Goal: Transaction & Acquisition: Purchase product/service

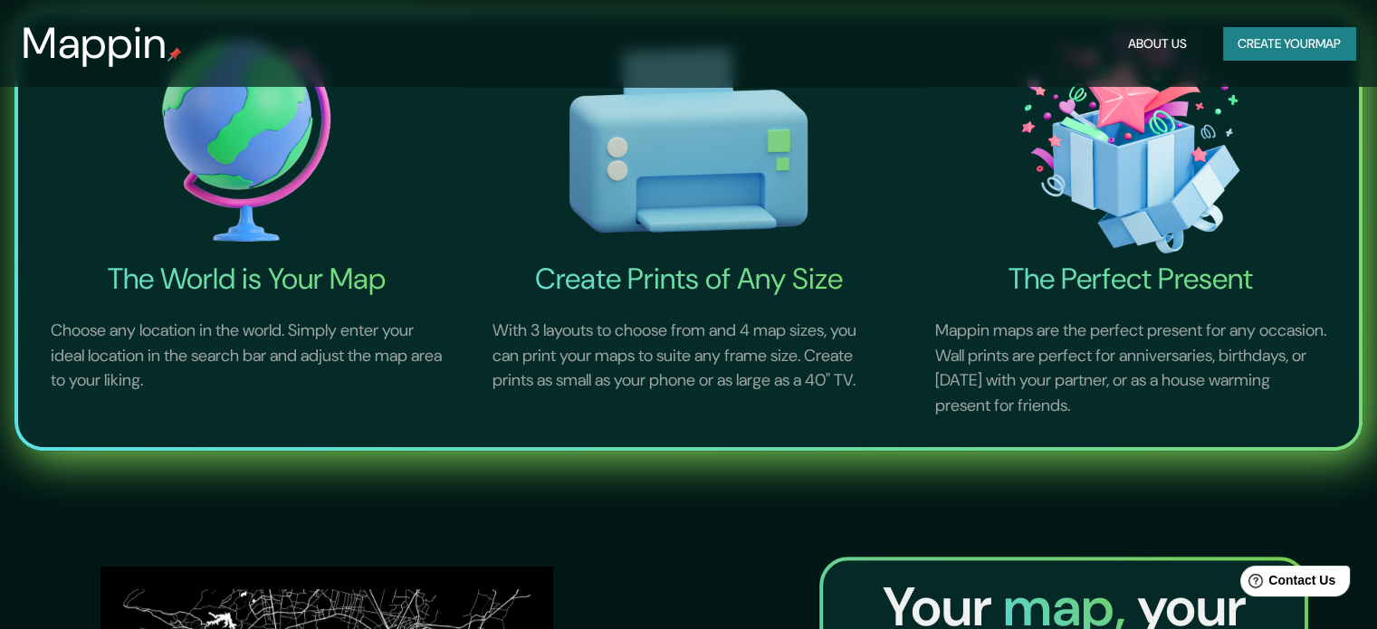
scroll to position [557, 0]
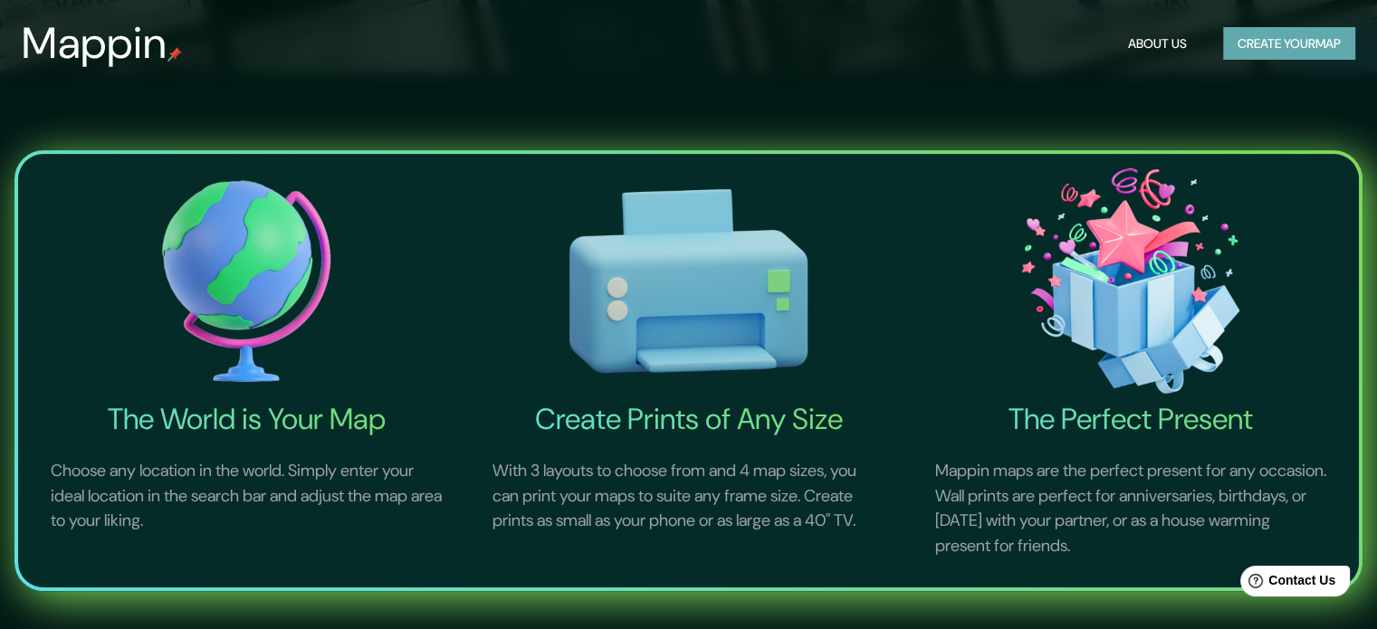
click at [1305, 56] on button "Create your map" at bounding box center [1289, 44] width 132 height 34
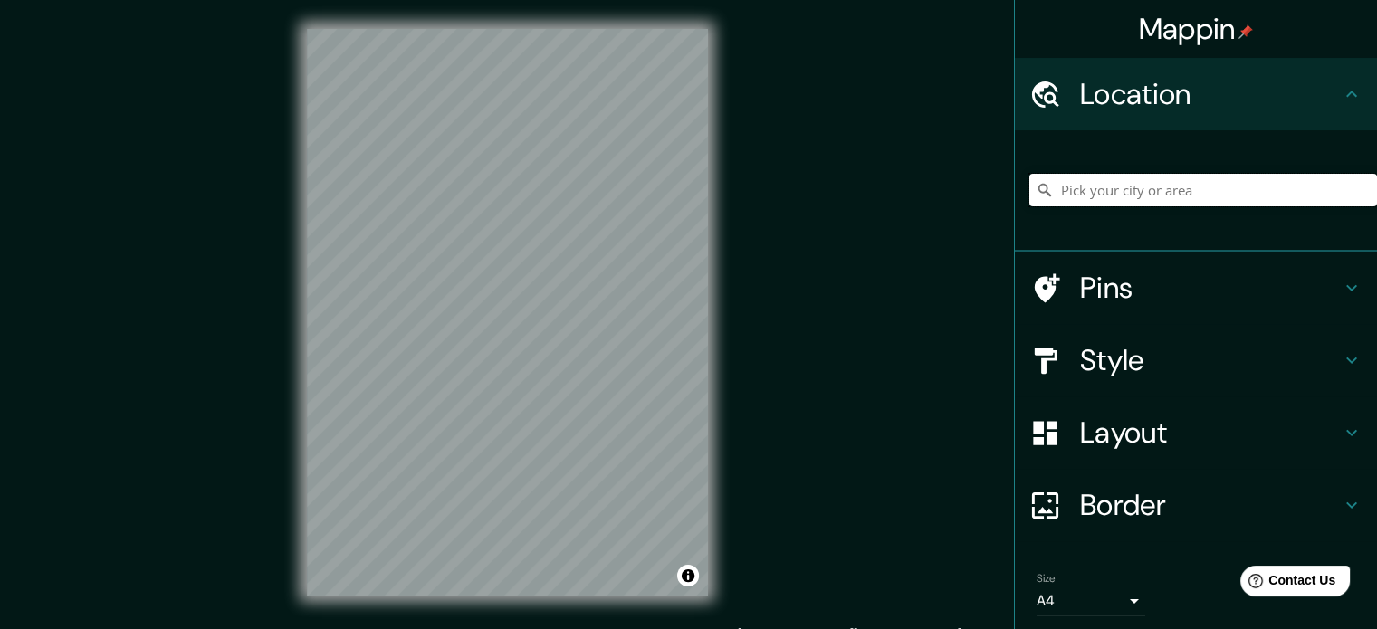
click at [1147, 191] on input "Pick your city or area" at bounding box center [1204, 190] width 348 height 33
drag, startPoint x: 1227, startPoint y: 188, endPoint x: 1011, endPoint y: 187, distance: 215.5
click at [1015, 187] on div "[US_STATE], [GEOGRAPHIC_DATA]" at bounding box center [1196, 190] width 362 height 121
paste input "[STREET_ADDRESS]"
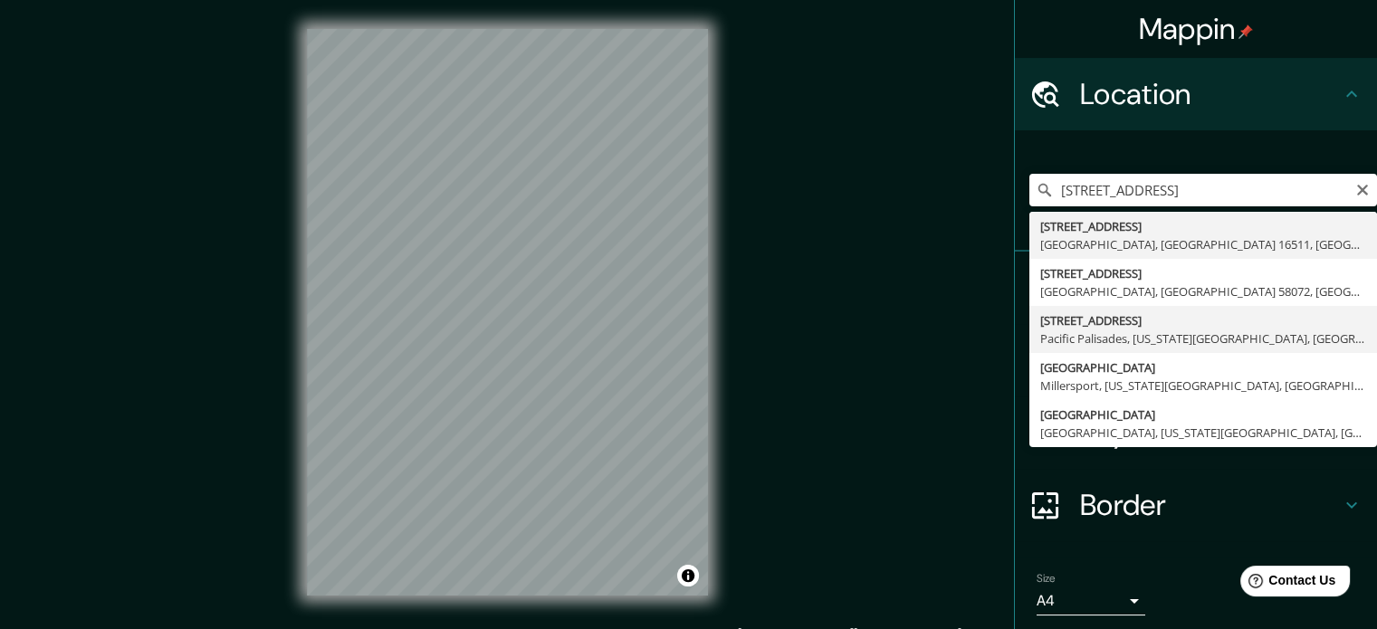
type input "[STREET_ADDRESS][US_STATE]"
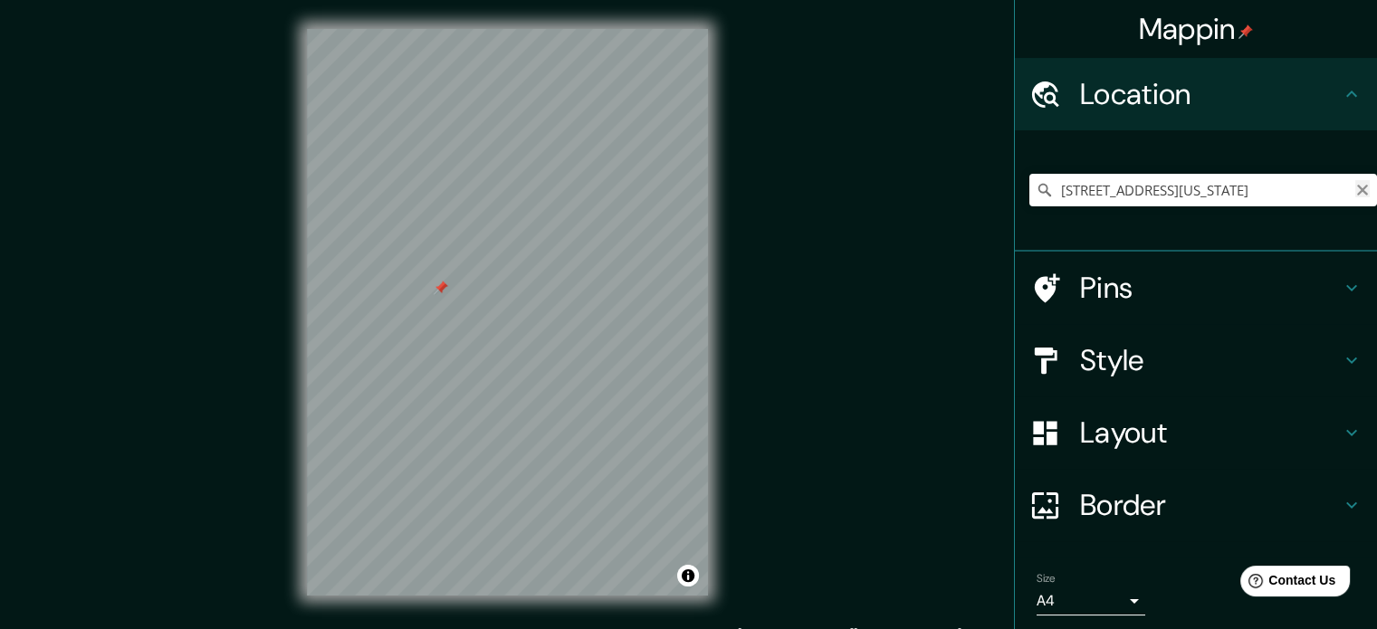
click at [1357, 187] on icon "Clear" at bounding box center [1362, 190] width 11 height 11
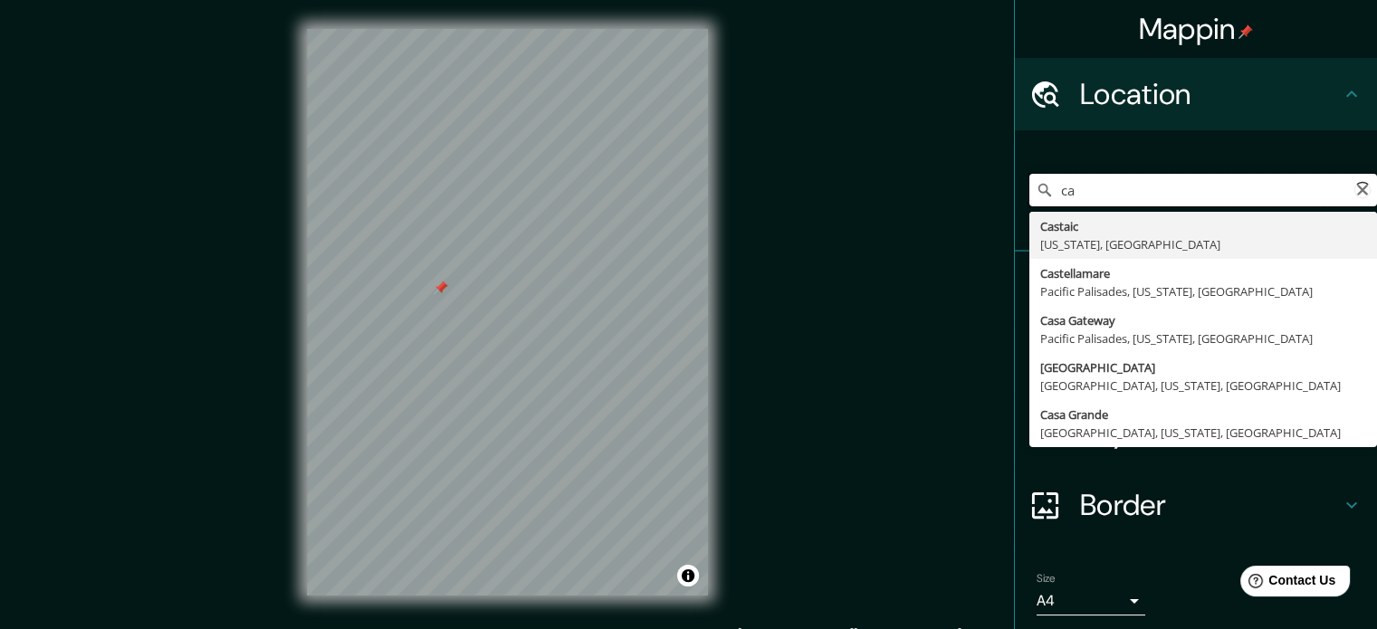
type input "c"
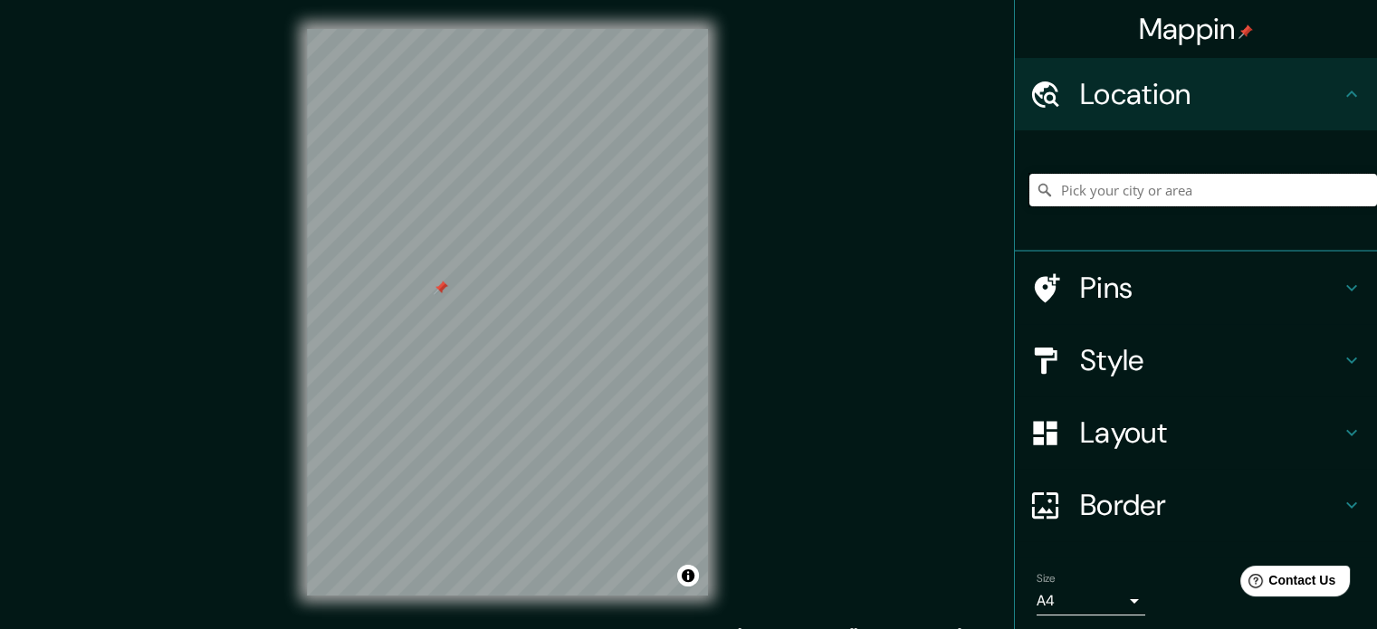
paste input "Case Study House No. 8"
type input "Case Study House No. 8"
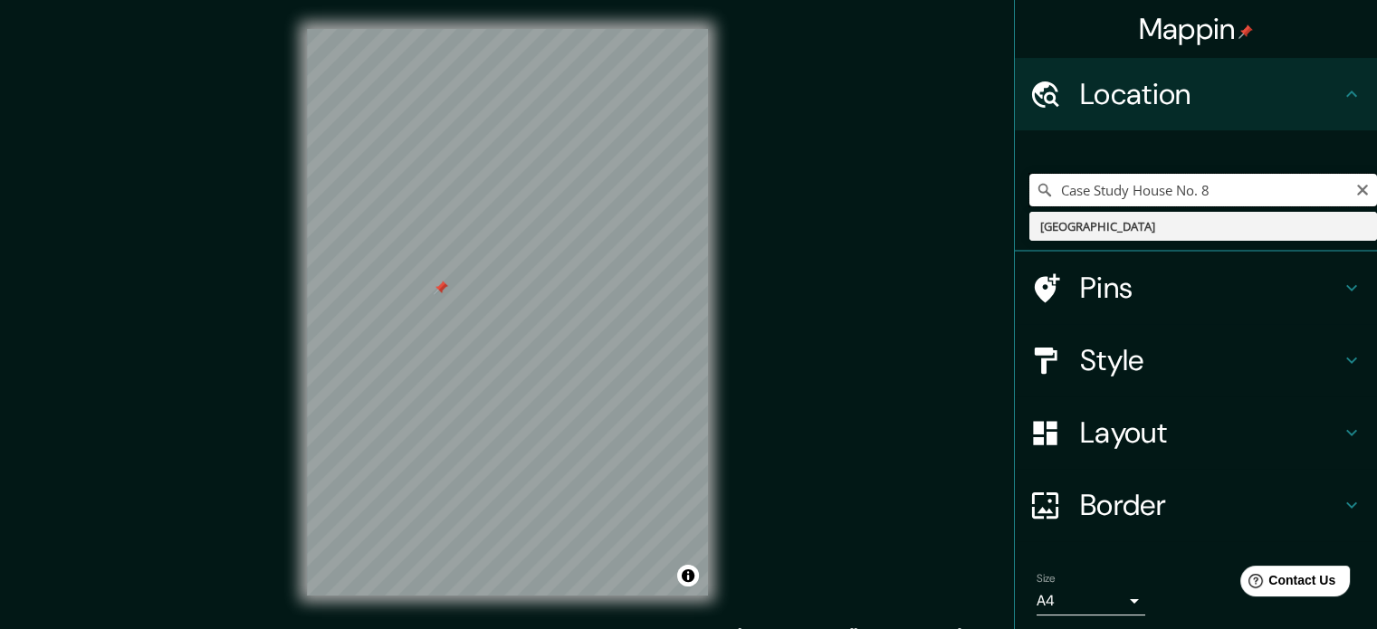
drag, startPoint x: 1246, startPoint y: 182, endPoint x: 1013, endPoint y: 227, distance: 237.1
click at [1015, 227] on div "Case Study House No. 8 [GEOGRAPHIC_DATA]" at bounding box center [1196, 190] width 362 height 121
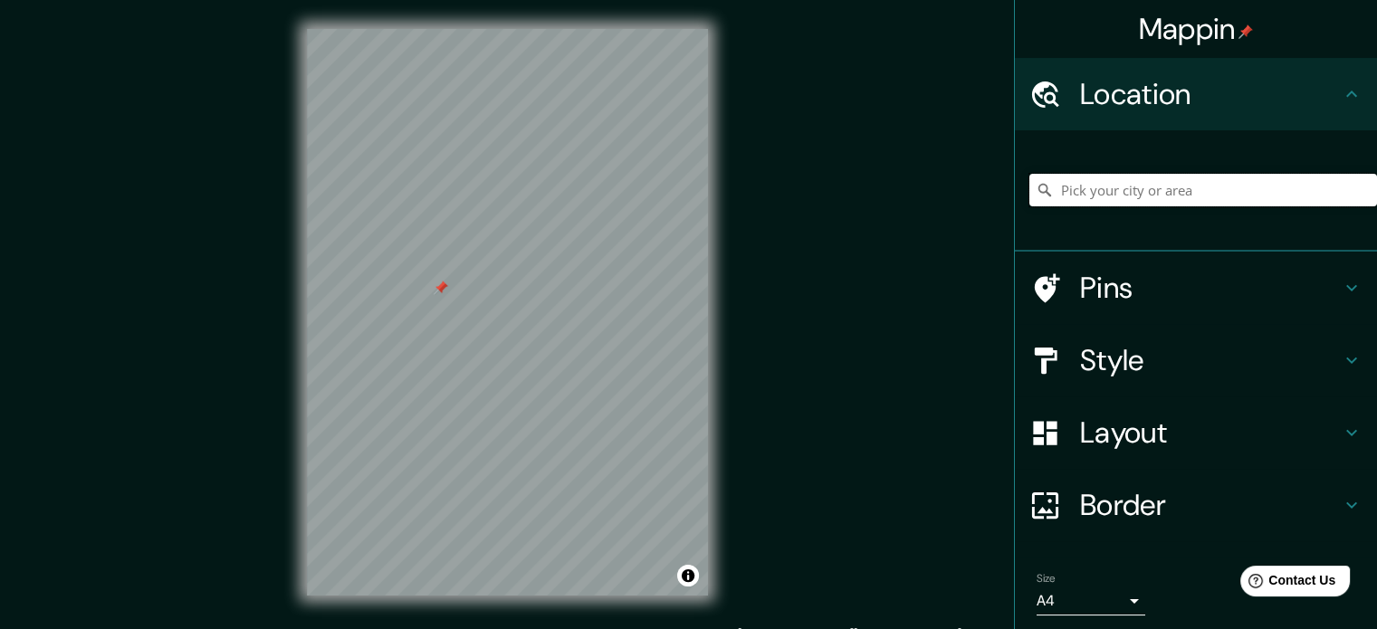
paste input "[STREET_ADDRESS]"
click at [590, 470] on div at bounding box center [593, 466] width 14 height 14
type input "[STREET_ADDRESS][US_STATE]"
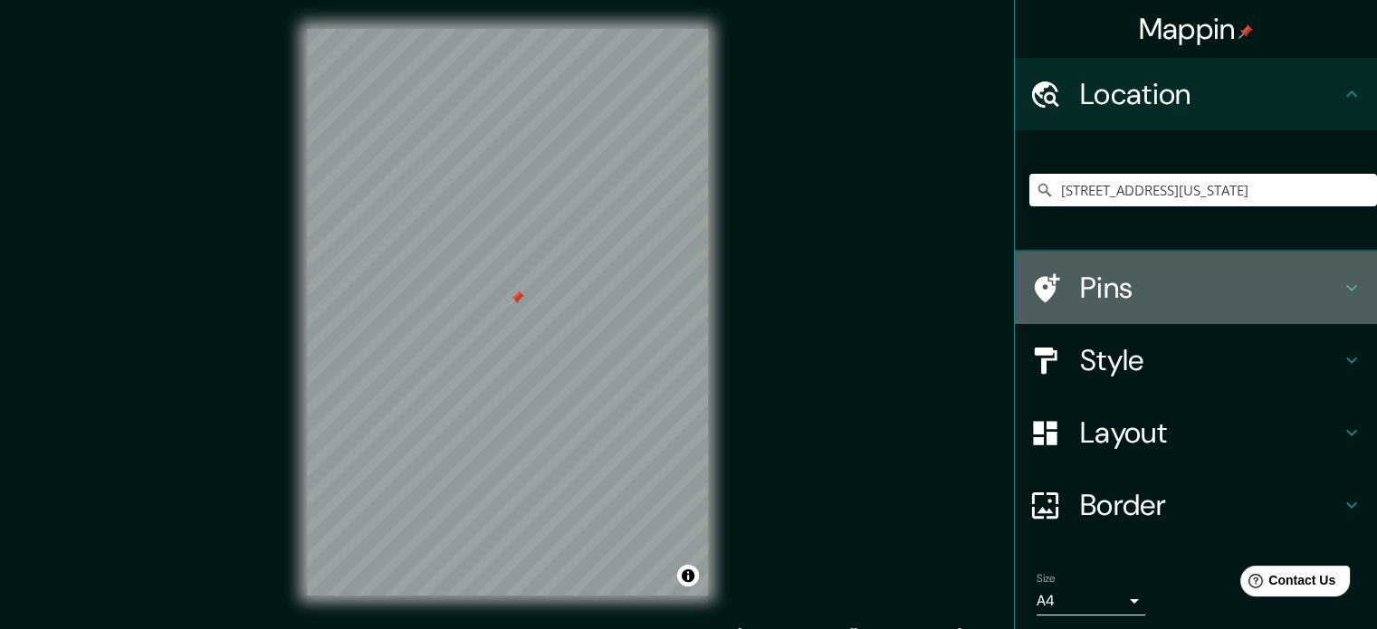
click at [1232, 297] on h4 "Pins" at bounding box center [1210, 288] width 261 height 36
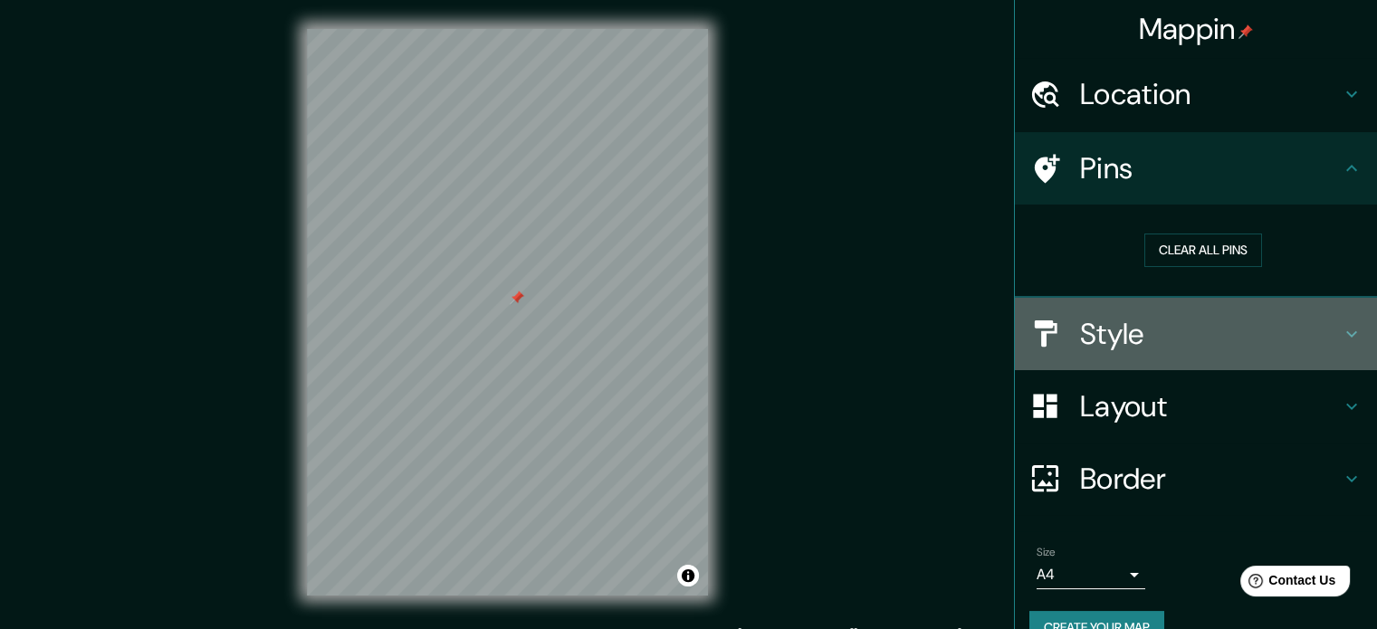
click at [1130, 332] on h4 "Style" at bounding box center [1210, 334] width 261 height 36
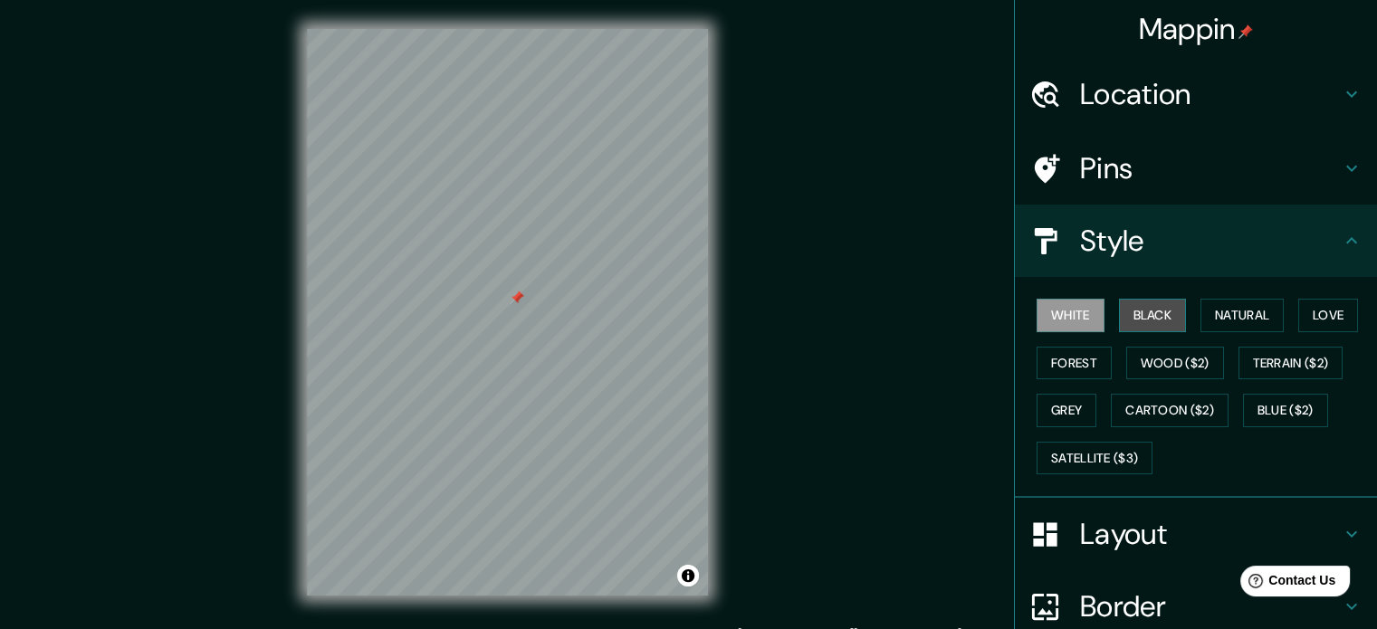
click at [1145, 318] on button "Black" at bounding box center [1153, 316] width 68 height 34
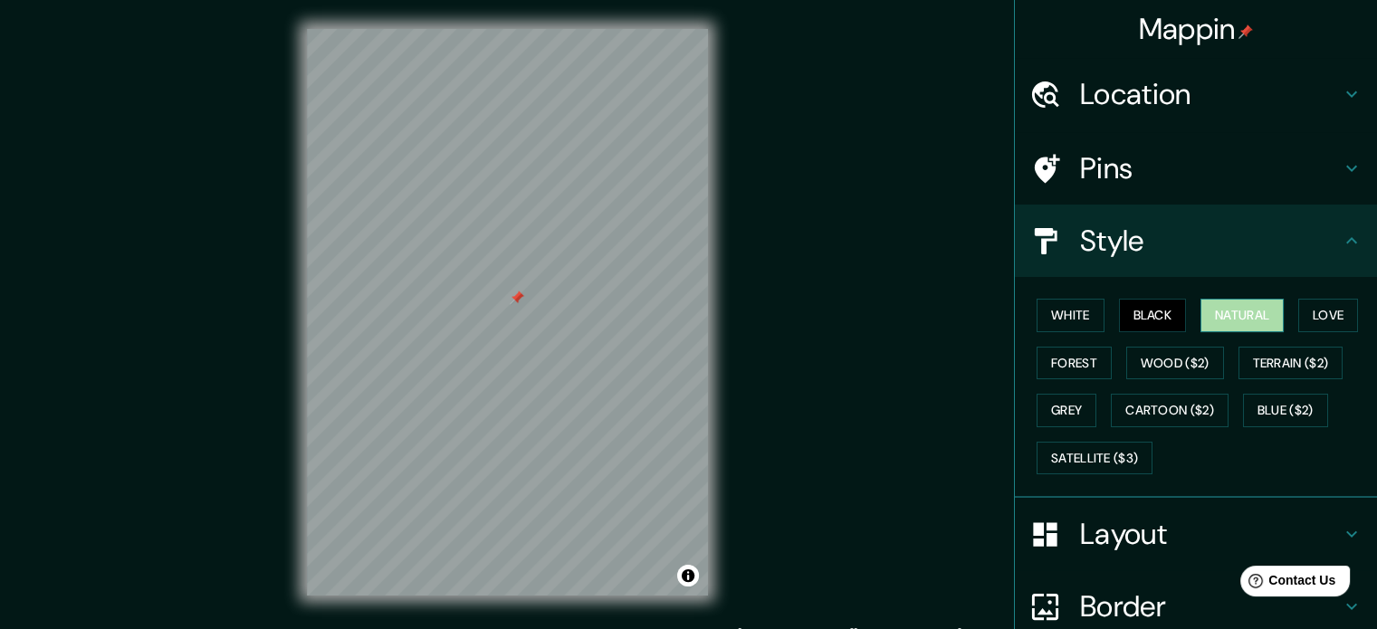
click at [1223, 316] on button "Natural" at bounding box center [1242, 316] width 83 height 34
click at [1315, 314] on button "Love" at bounding box center [1329, 316] width 60 height 34
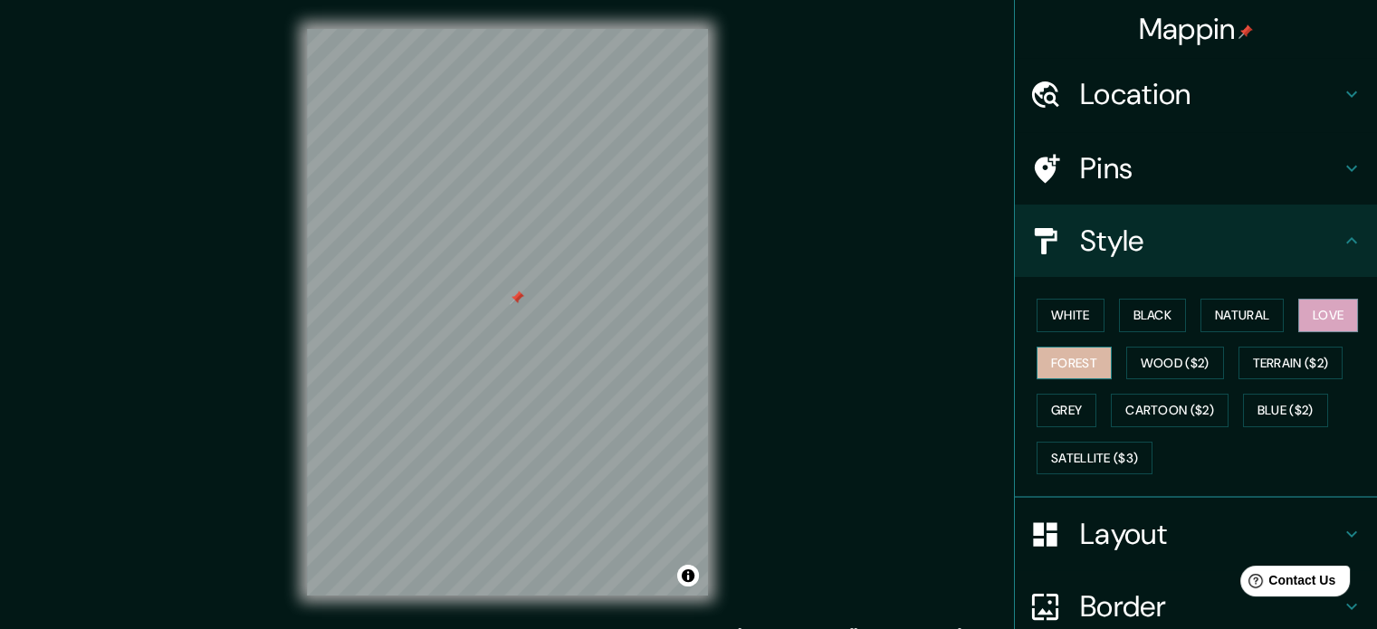
click at [1079, 359] on button "Forest" at bounding box center [1074, 364] width 75 height 34
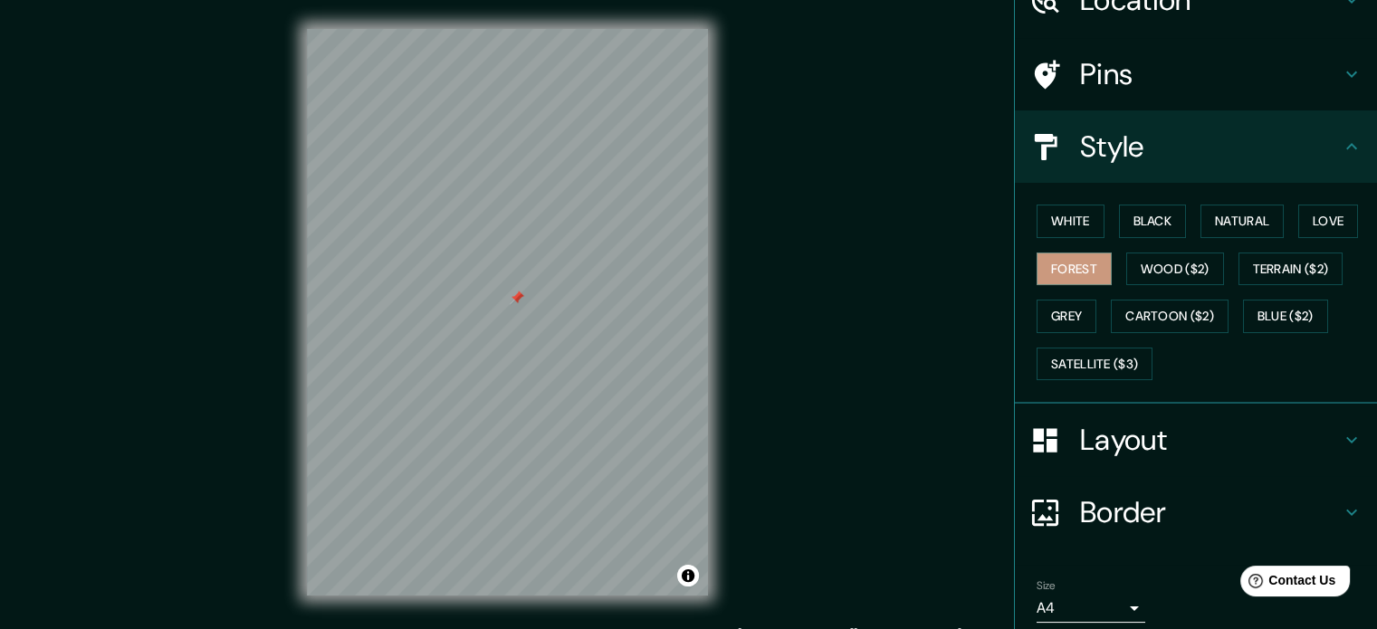
scroll to position [161, 0]
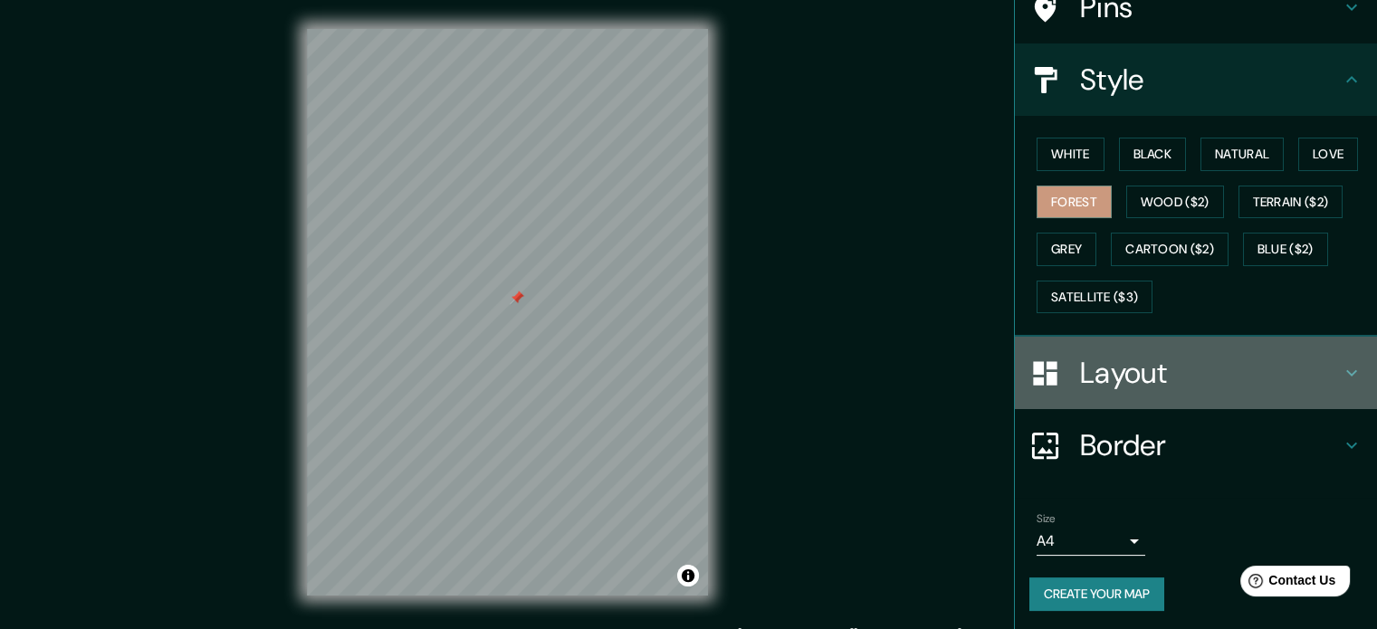
click at [1145, 360] on h4 "Layout" at bounding box center [1210, 373] width 261 height 36
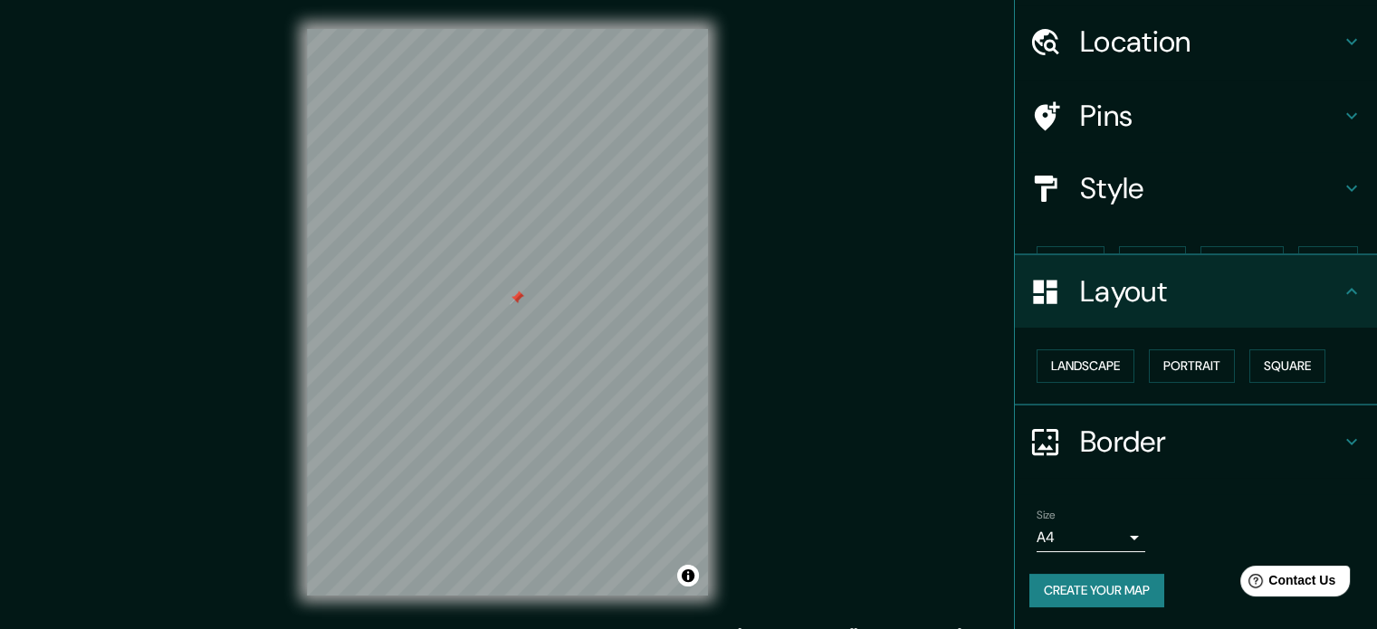
scroll to position [20, 0]
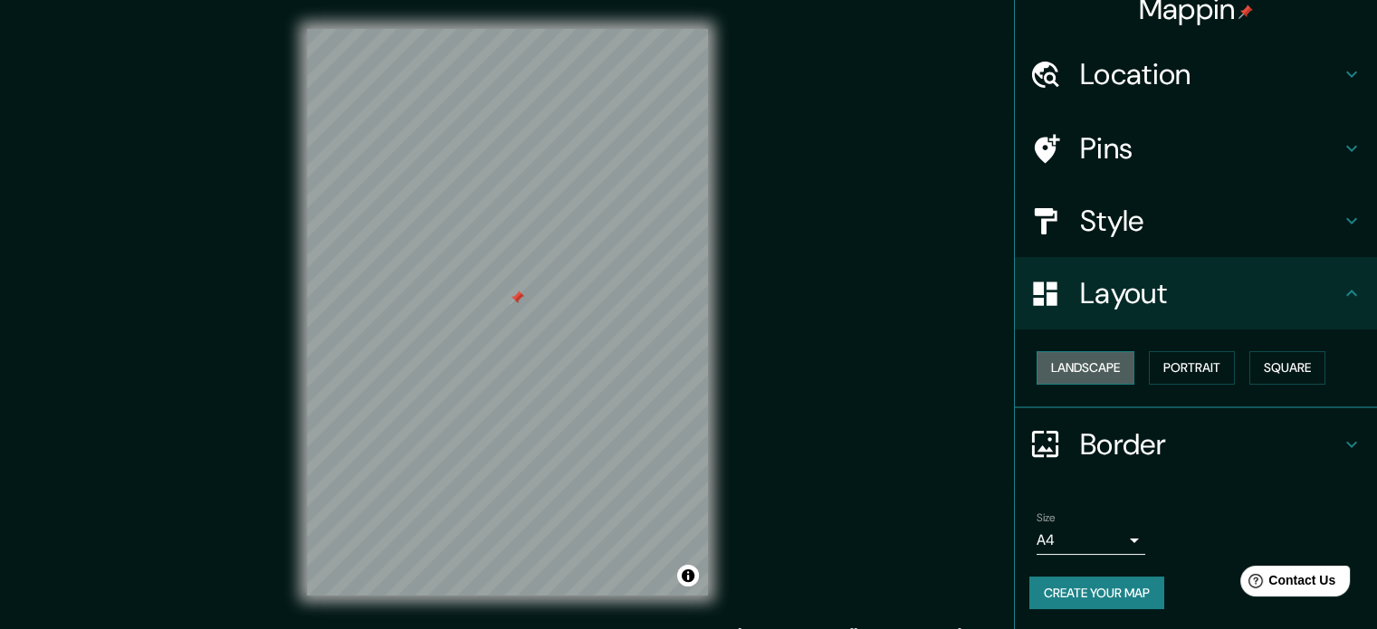
click at [1103, 357] on button "Landscape" at bounding box center [1086, 368] width 98 height 34
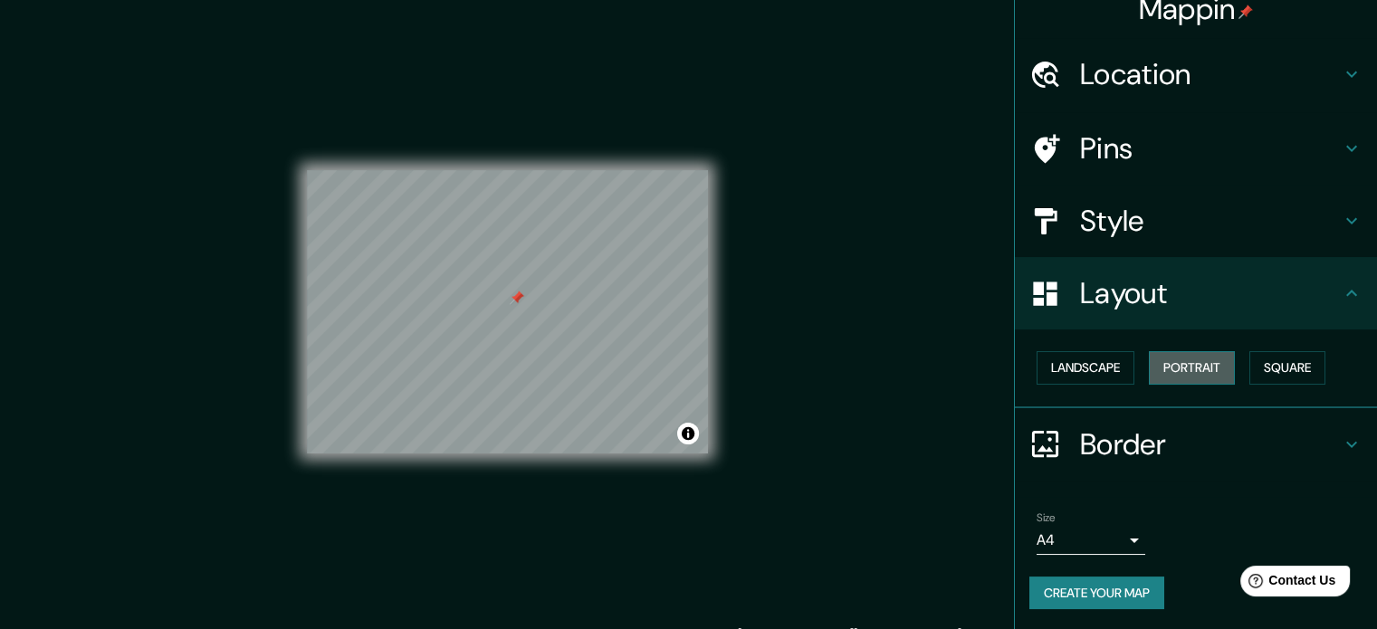
click at [1184, 376] on button "Portrait" at bounding box center [1192, 368] width 86 height 34
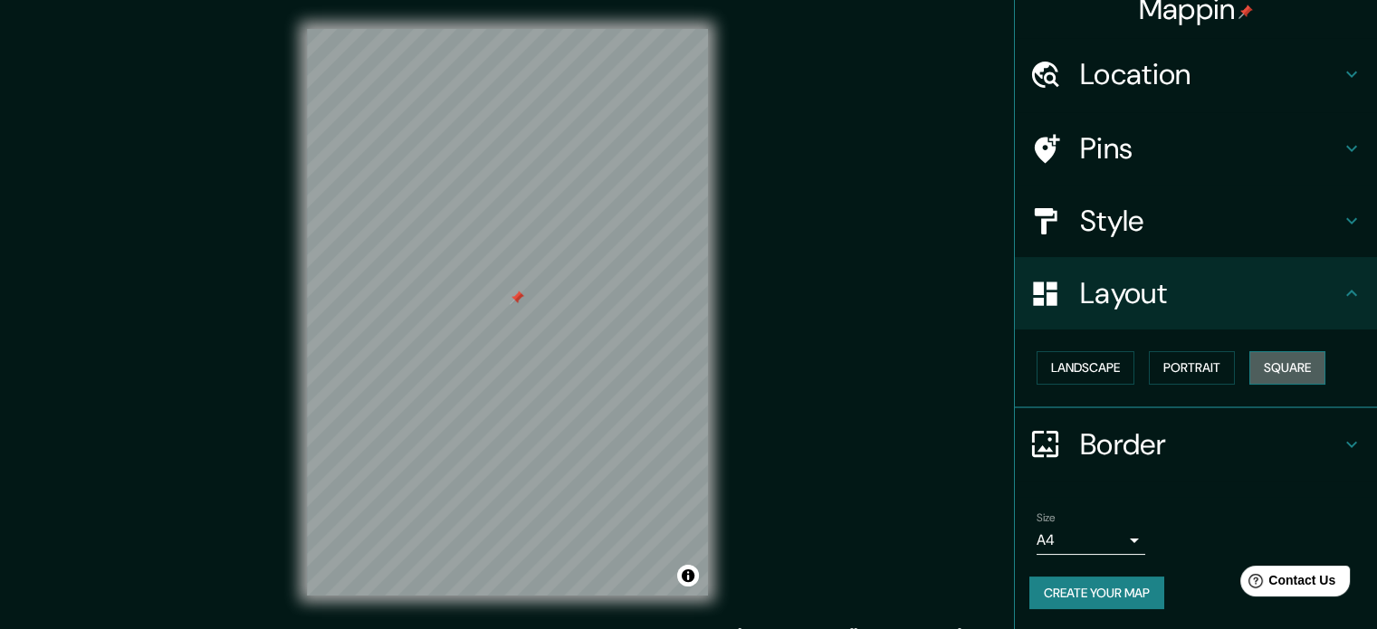
click at [1307, 362] on button "Square" at bounding box center [1288, 368] width 76 height 34
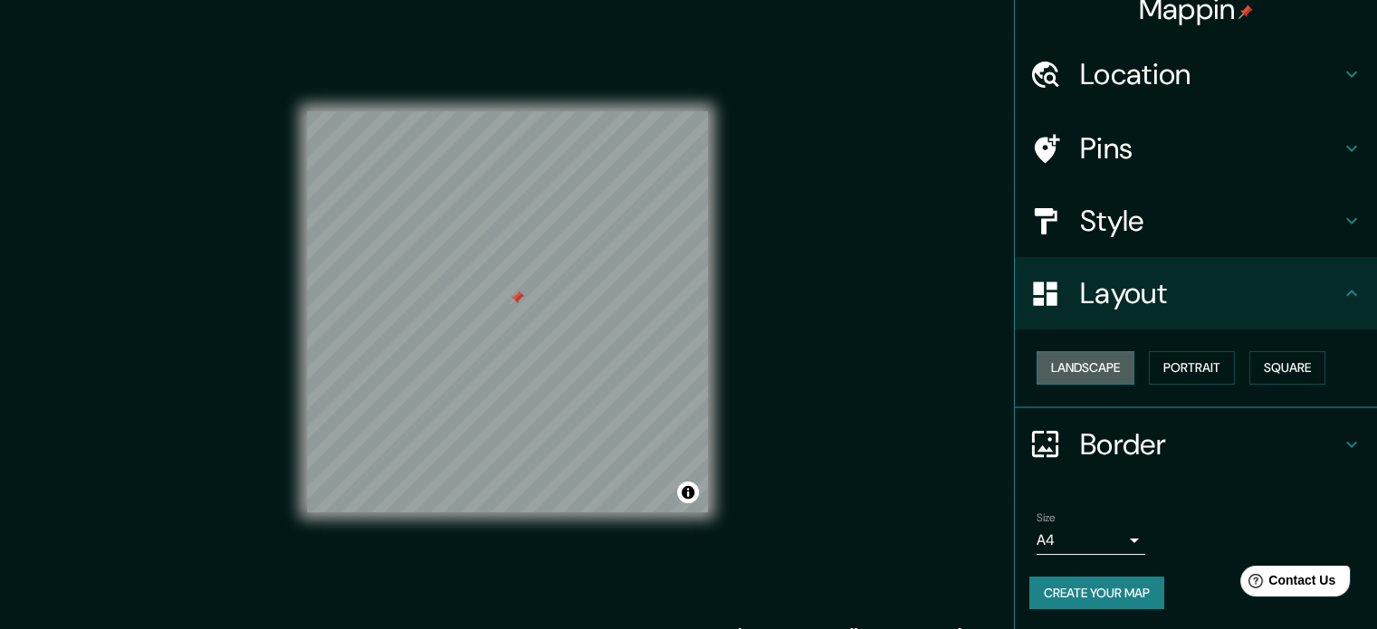
click at [1097, 359] on button "Landscape" at bounding box center [1086, 368] width 98 height 34
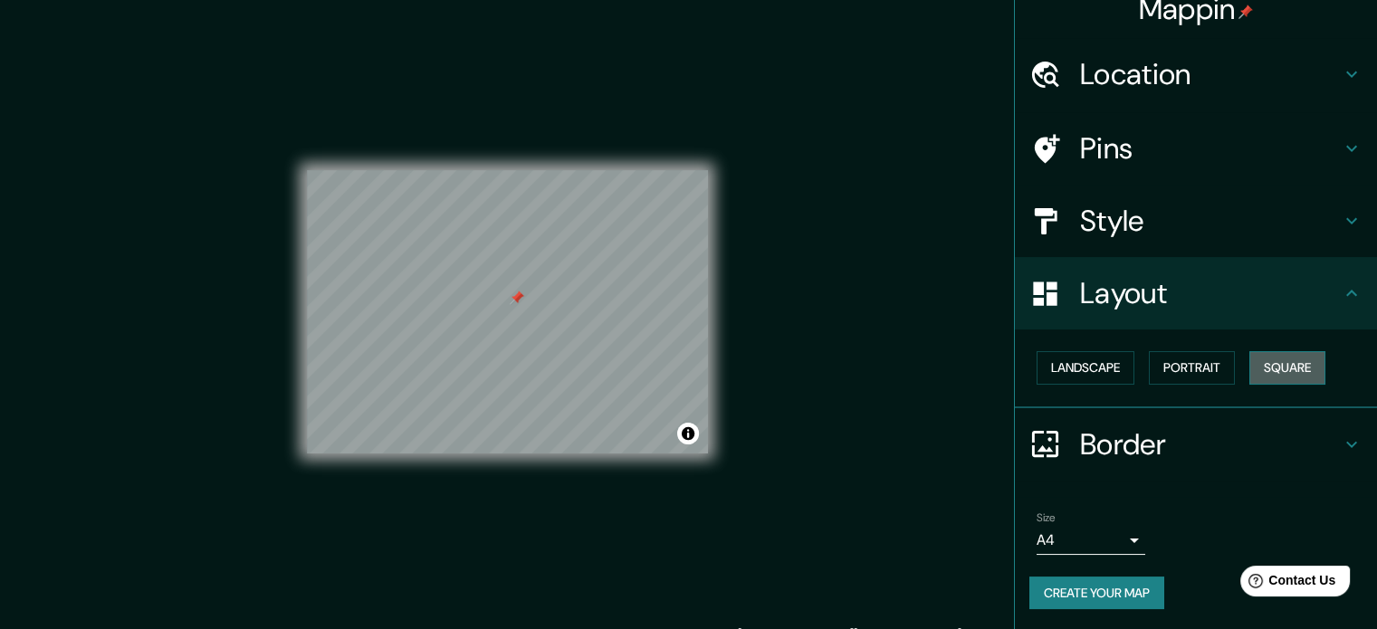
click at [1287, 370] on button "Square" at bounding box center [1288, 368] width 76 height 34
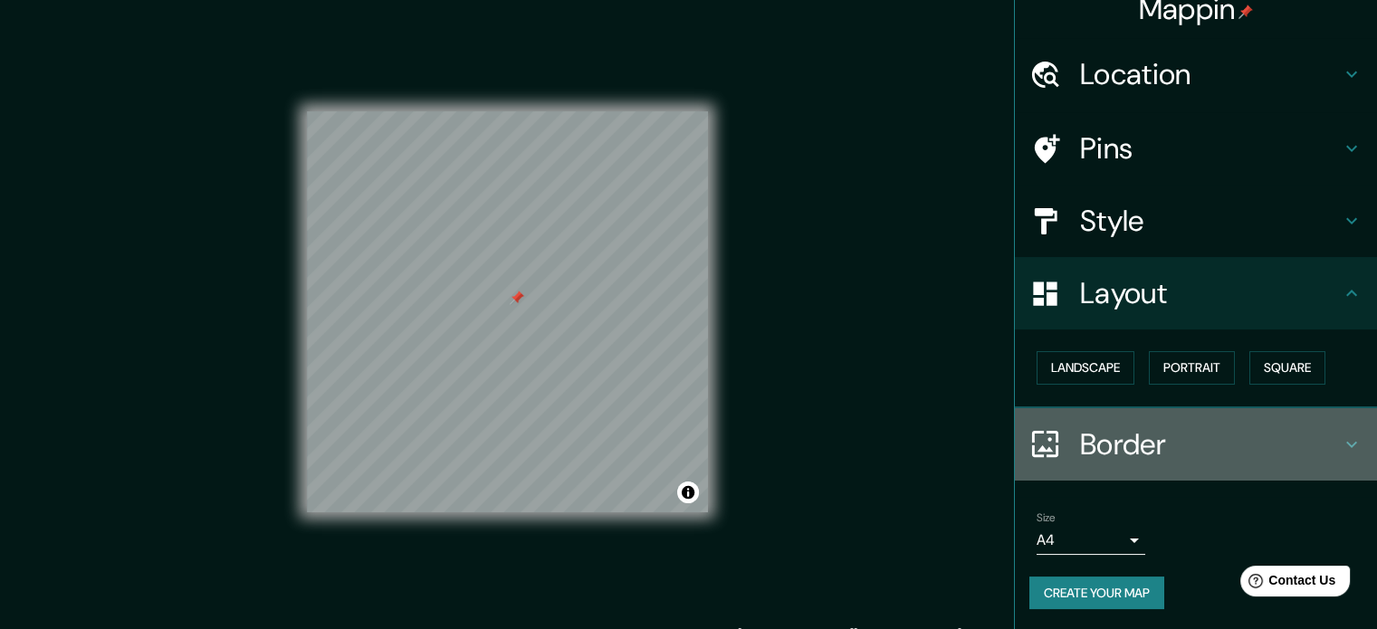
click at [1162, 452] on h4 "Border" at bounding box center [1210, 445] width 261 height 36
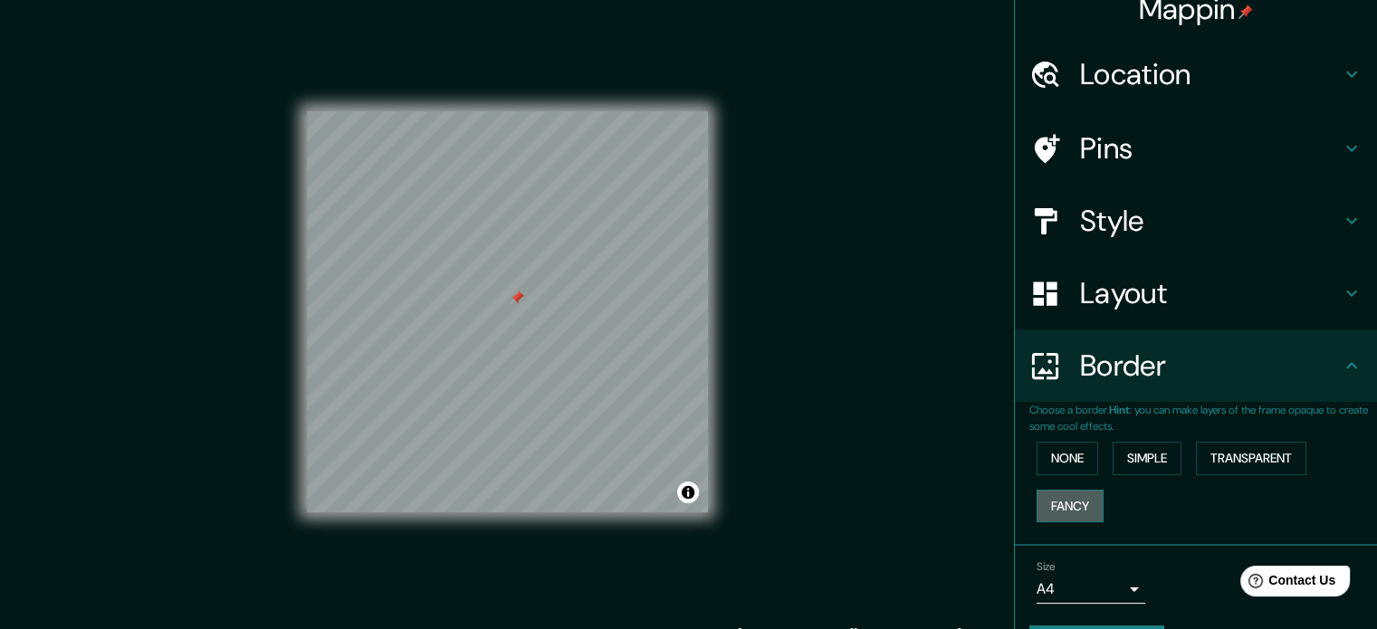
click at [1067, 506] on button "Fancy" at bounding box center [1070, 507] width 67 height 34
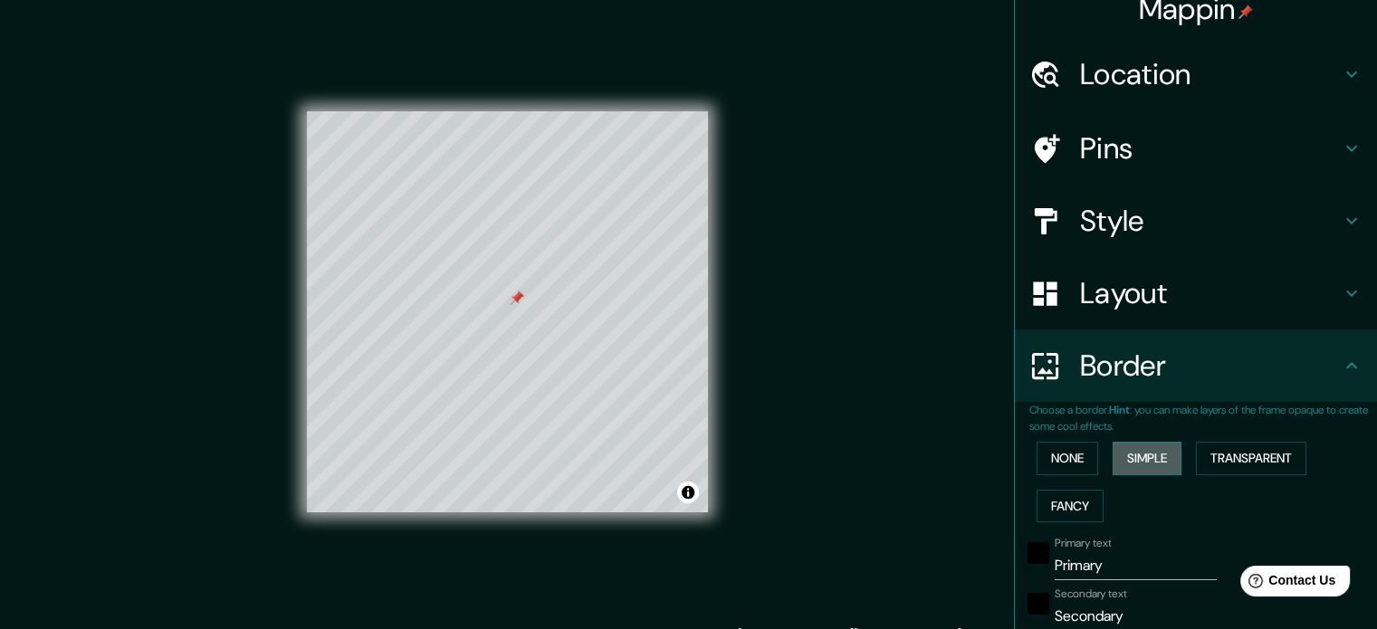
click at [1130, 463] on button "Simple" at bounding box center [1147, 459] width 69 height 34
click at [1220, 463] on button "Transparent" at bounding box center [1251, 459] width 110 height 34
click at [1067, 463] on button "None" at bounding box center [1068, 459] width 62 height 34
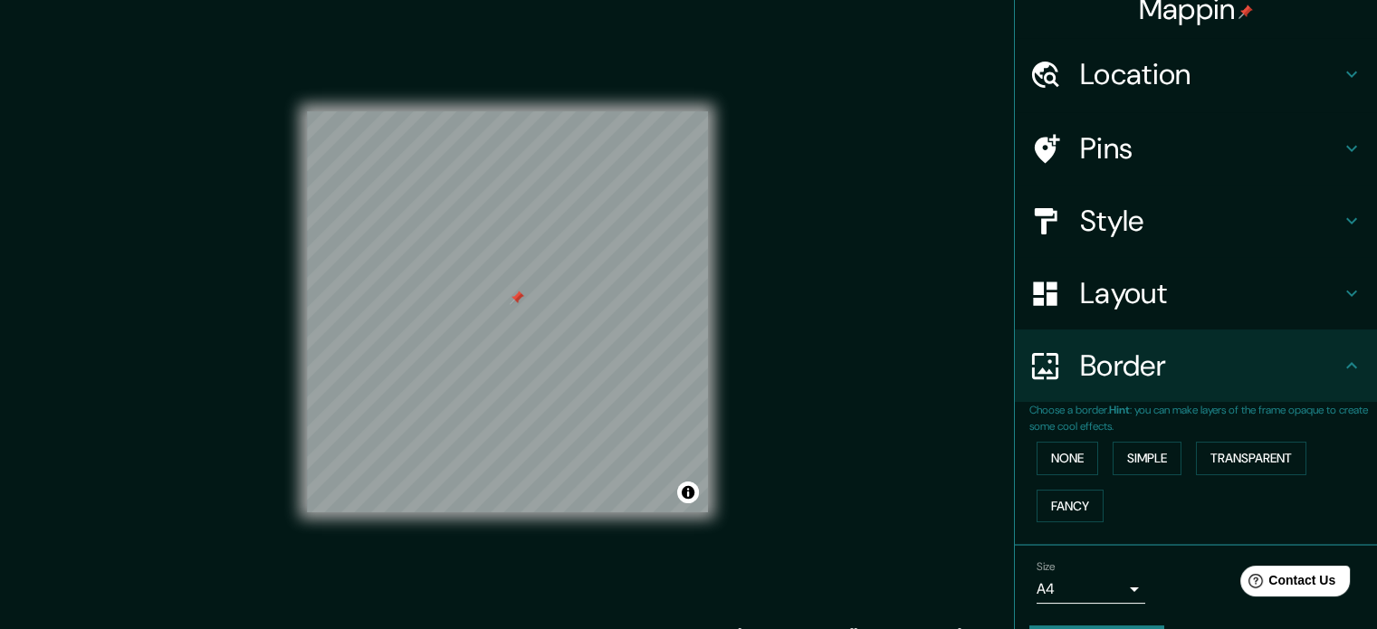
scroll to position [69, 0]
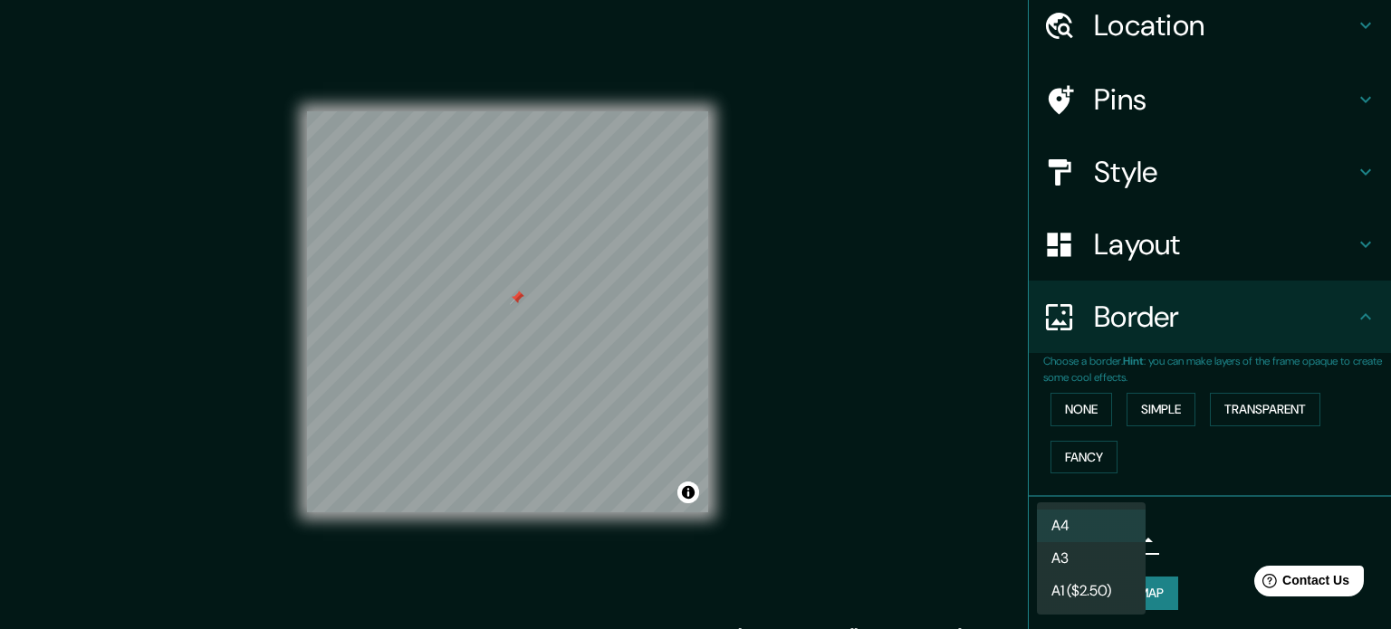
click at [1117, 536] on body "Mappin Location [STREET_ADDRESS][US_STATE] [STREET_ADDRESS][US_STATE][US_STATE]…" at bounding box center [695, 314] width 1391 height 629
click at [1292, 483] on div at bounding box center [695, 314] width 1391 height 629
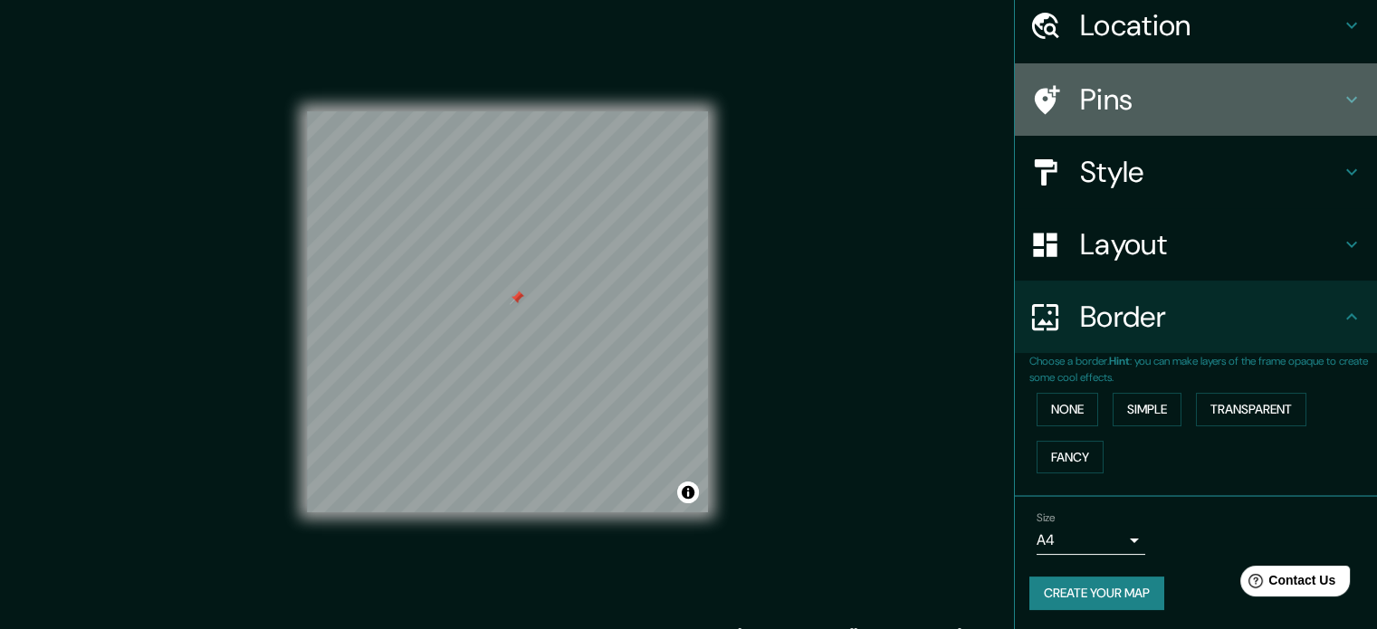
click at [1059, 90] on div at bounding box center [1055, 100] width 51 height 32
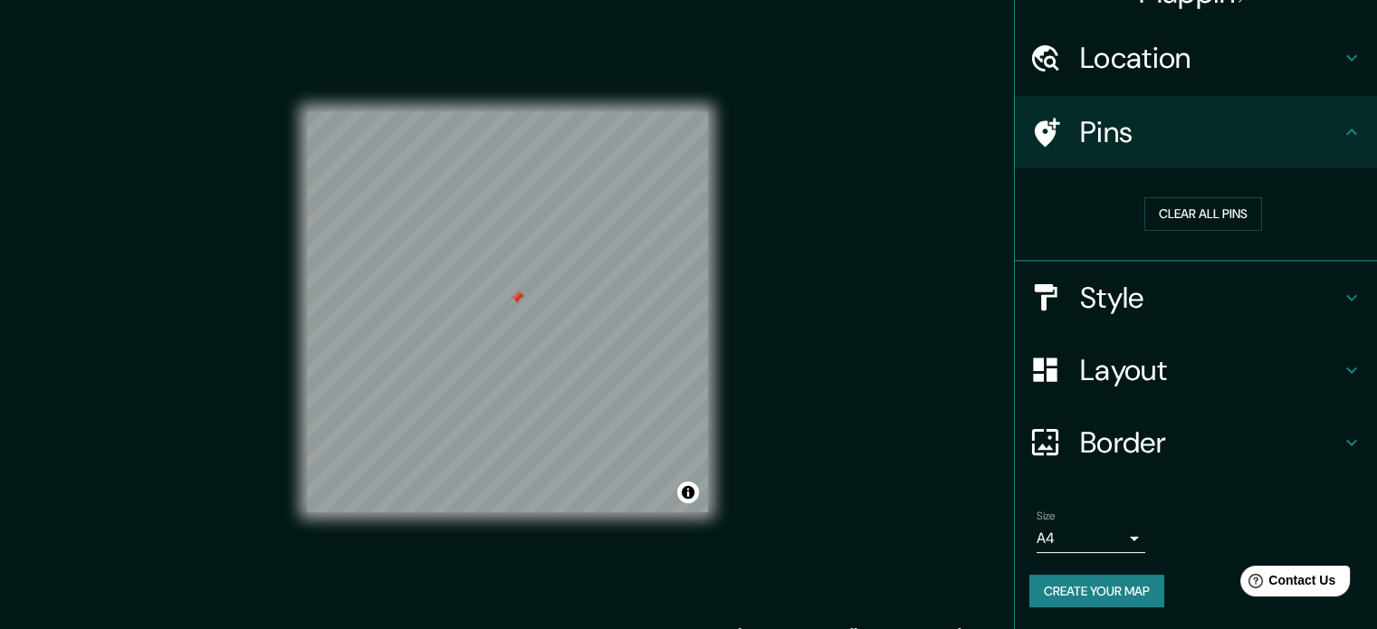
scroll to position [34, 0]
click at [1159, 51] on h4 "Location" at bounding box center [1210, 60] width 261 height 36
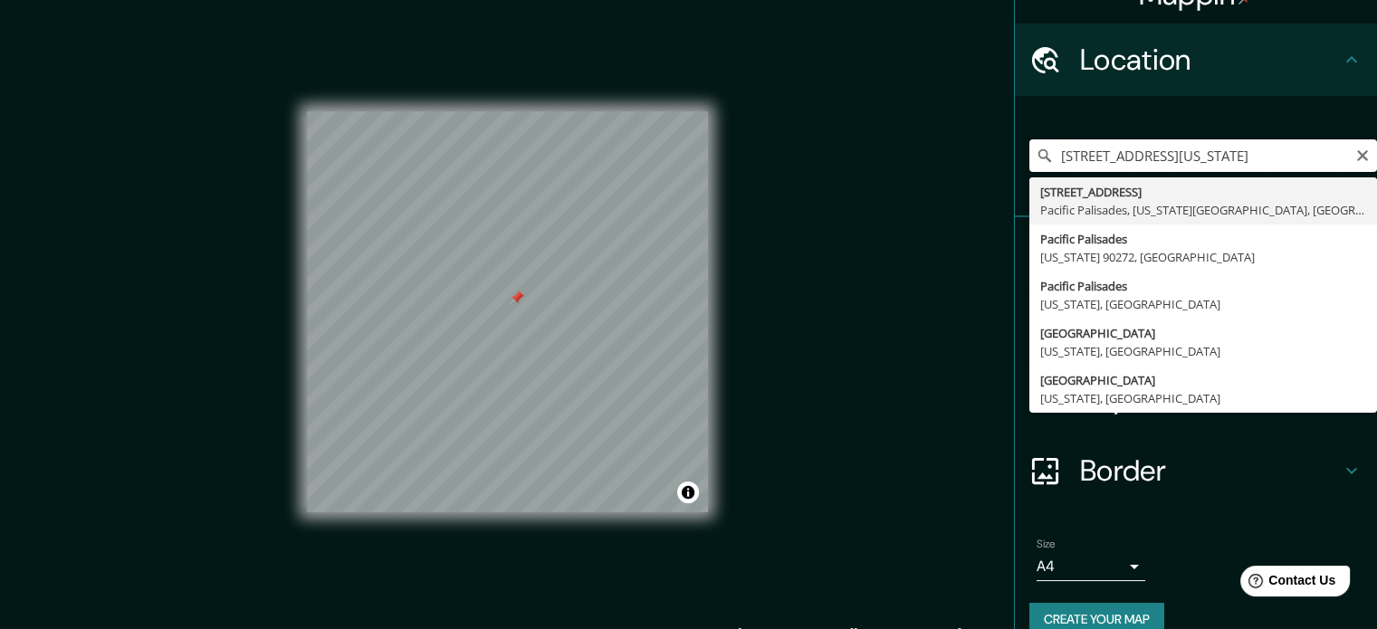
scroll to position [0, 212]
drag, startPoint x: 1050, startPoint y: 152, endPoint x: 1390, endPoint y: 152, distance: 340.5
click at [1376, 152] on html "Mappin Location [STREET_ADDRESS][US_STATE] [STREET_ADDRESS][US_STATE][US_STATE]…" at bounding box center [688, 314] width 1377 height 629
click at [1272, 104] on div "[STREET_ADDRESS][US_STATE] [STREET_ADDRESS][US_STATE] Pacific Palisades [US_STA…" at bounding box center [1196, 156] width 362 height 121
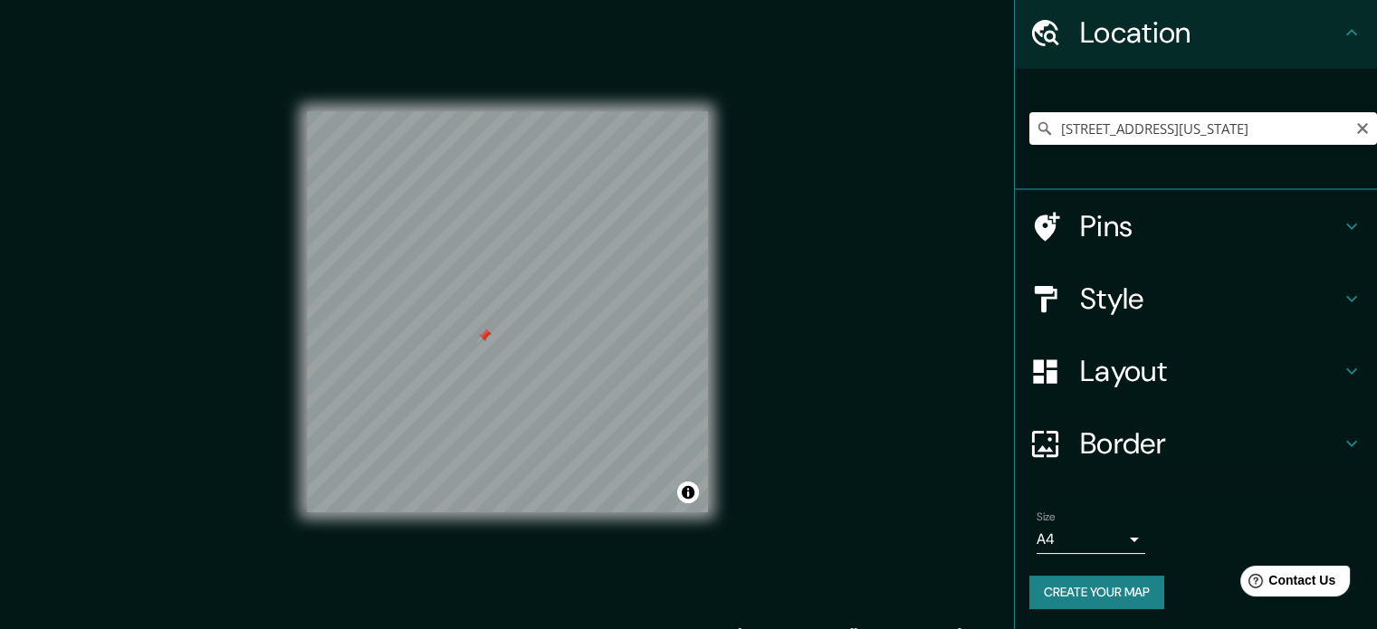
scroll to position [62, 0]
click at [1064, 590] on button "Create your map" at bounding box center [1097, 593] width 135 height 34
click at [1357, 126] on icon "Clear" at bounding box center [1362, 128] width 11 height 11
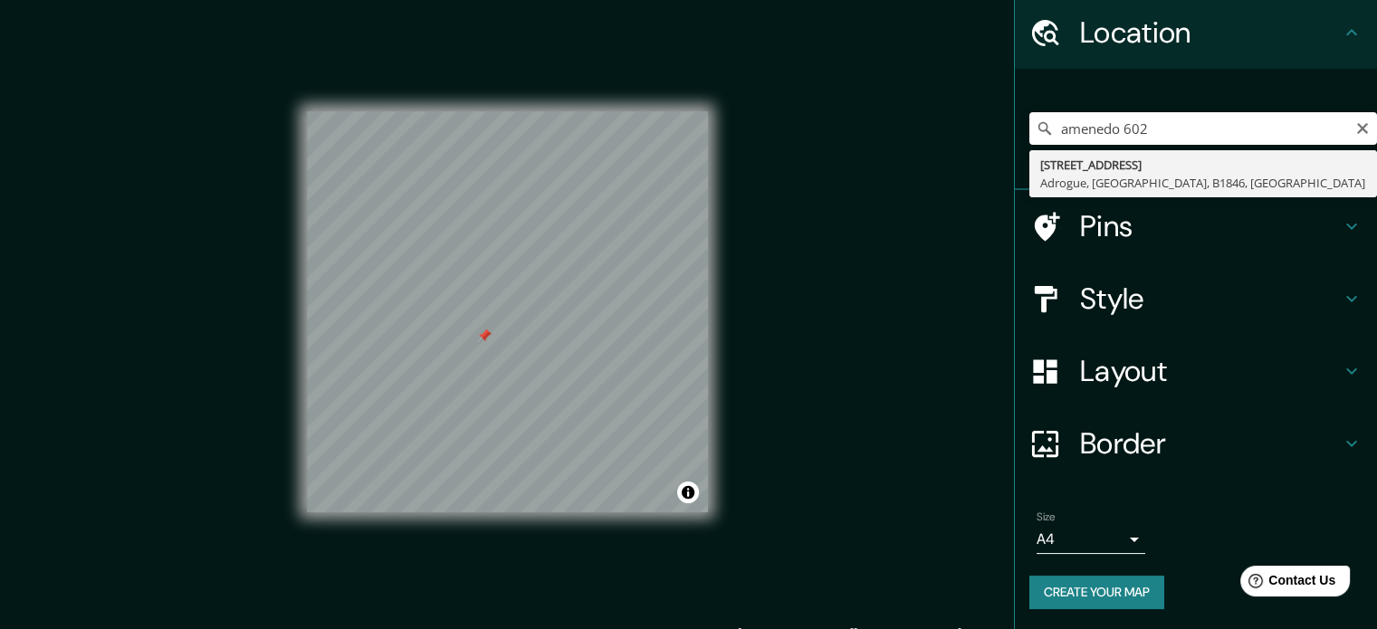
type input "[STREET_ADDRESS]"
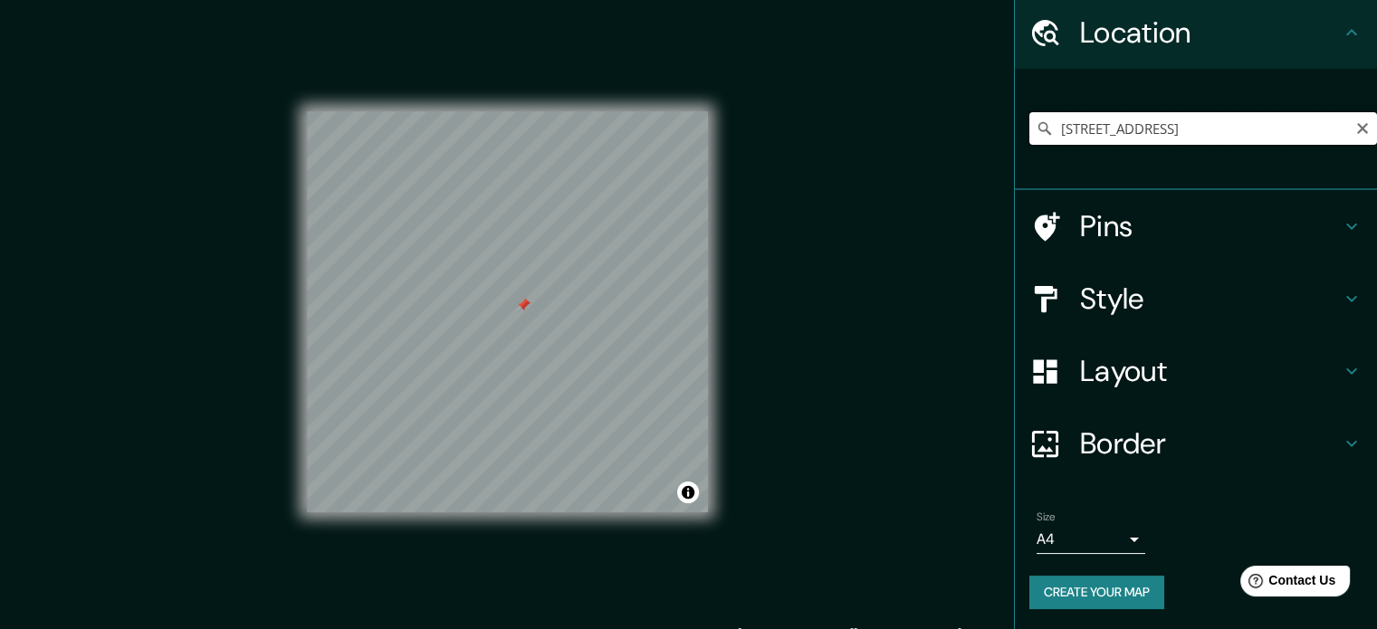
click at [1360, 129] on input "[STREET_ADDRESS]" at bounding box center [1204, 128] width 348 height 33
click at [1356, 124] on icon "Clear" at bounding box center [1363, 128] width 14 height 14
click at [1105, 110] on div at bounding box center [1204, 128] width 348 height 91
click at [1112, 130] on input "Pick your city or area" at bounding box center [1204, 128] width 348 height 33
paste input "[STREET_ADDRESS]"
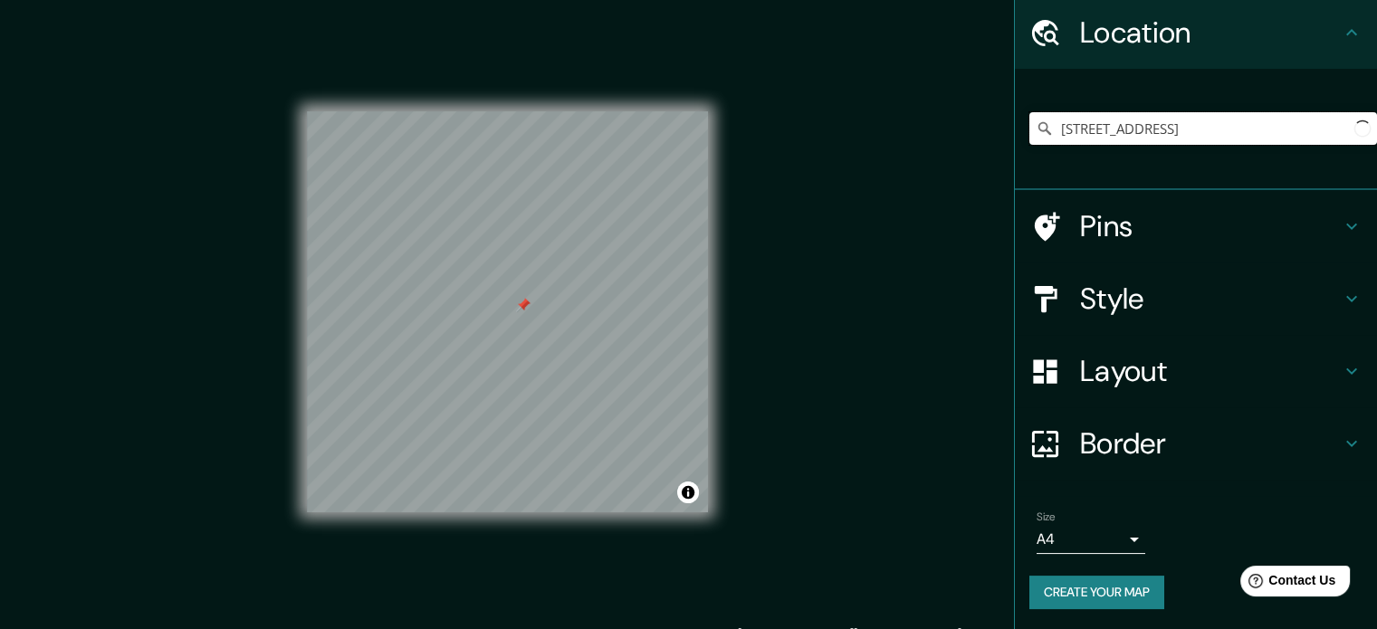
scroll to position [0, 187]
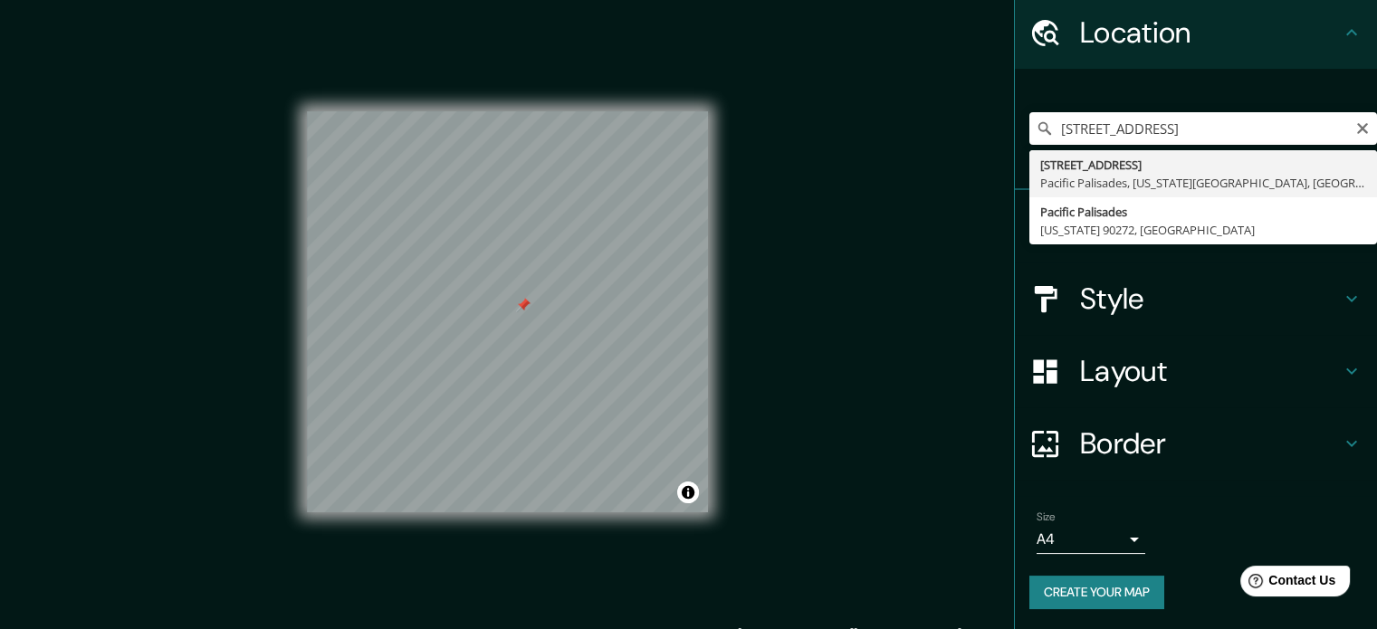
type input "[STREET_ADDRESS][US_STATE]"
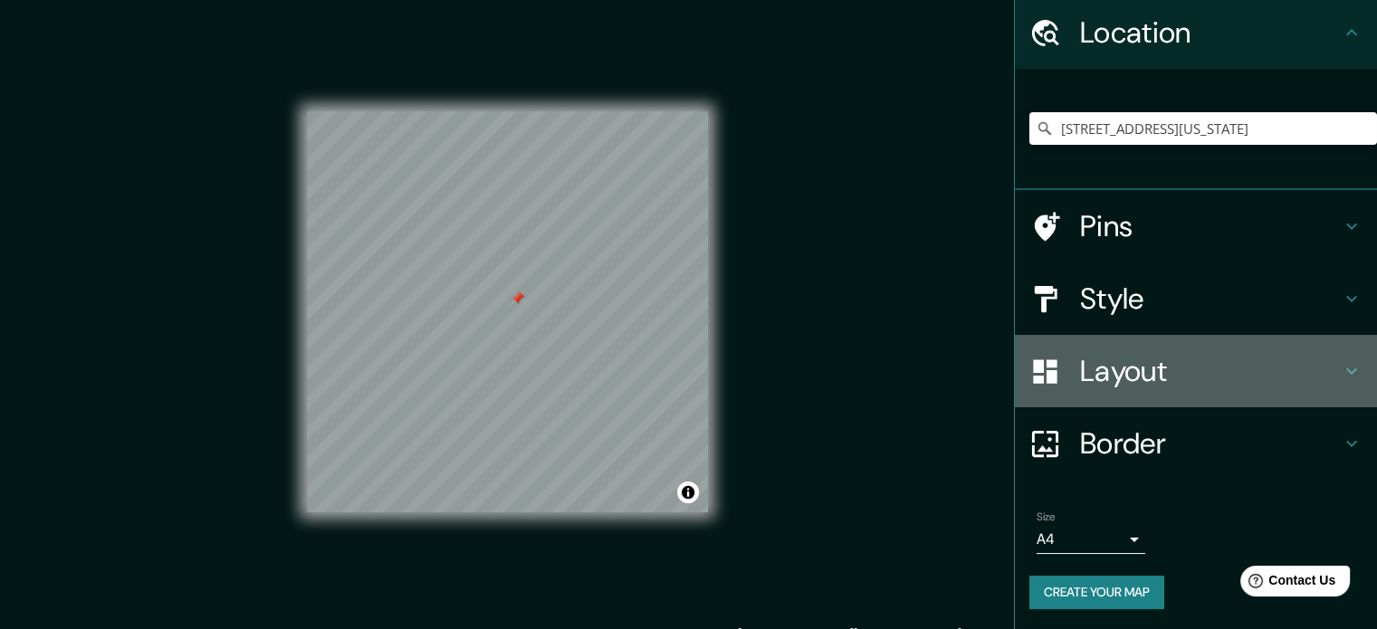
click at [1177, 362] on h4 "Layout" at bounding box center [1210, 371] width 261 height 36
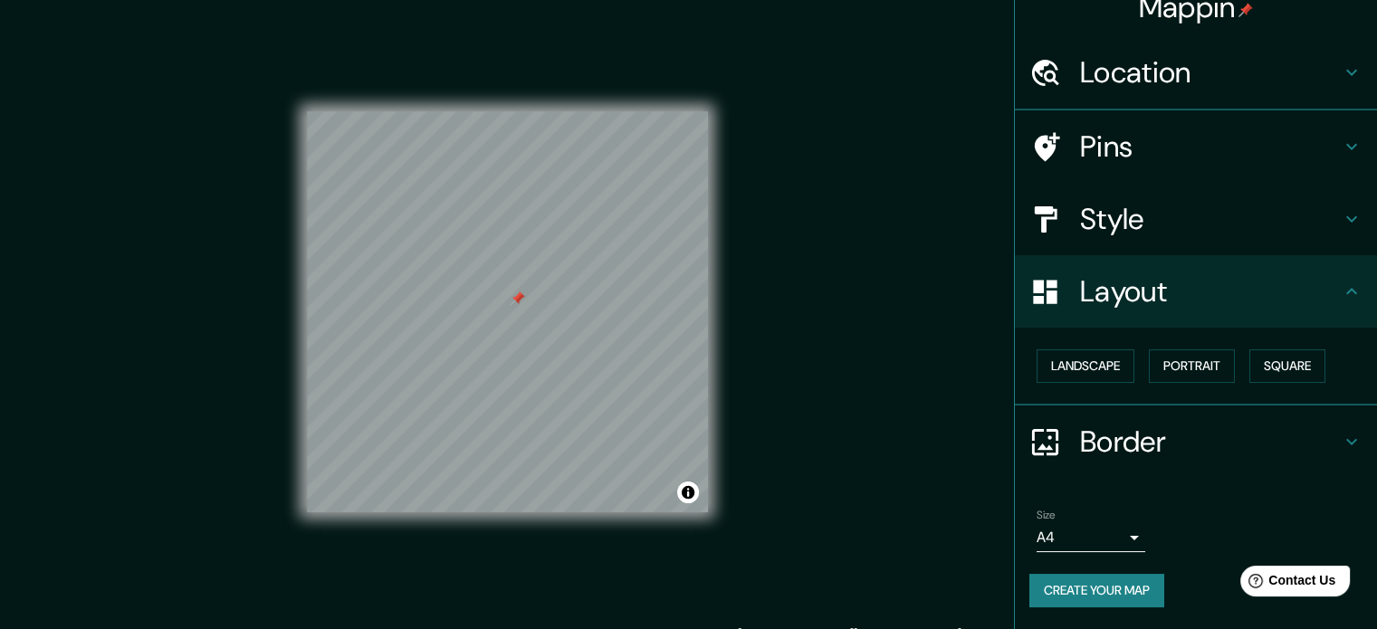
scroll to position [20, 0]
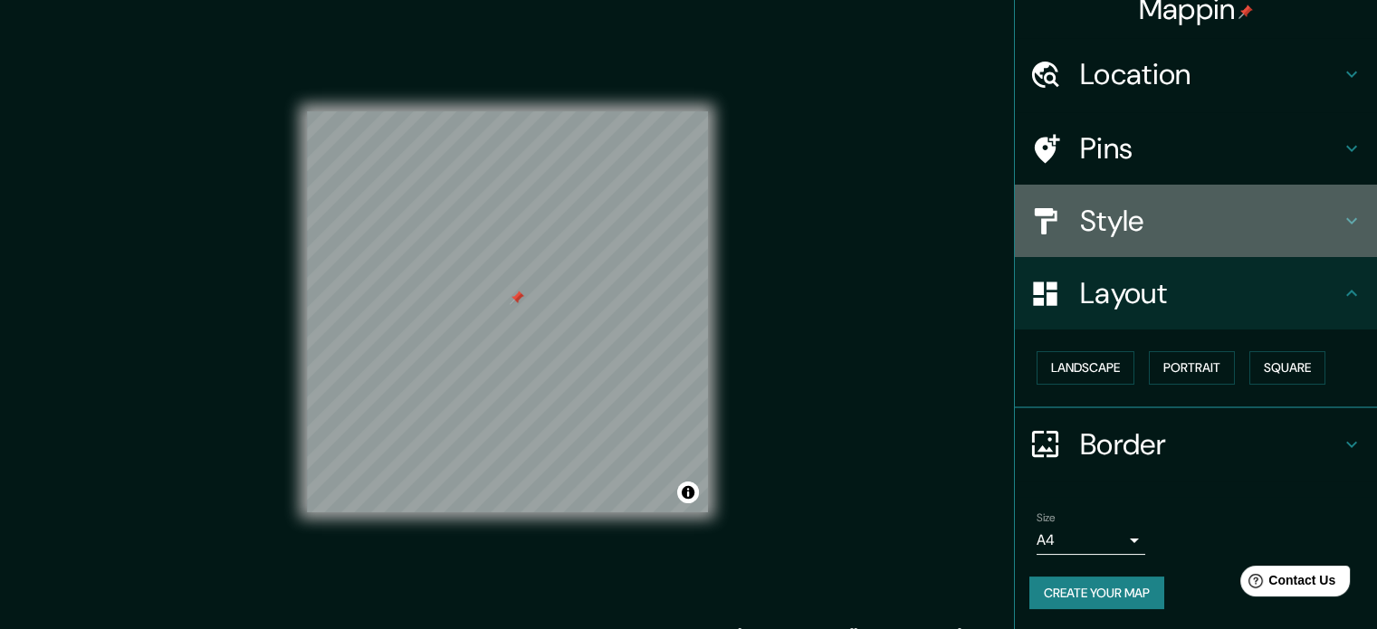
click at [1101, 210] on h4 "Style" at bounding box center [1210, 221] width 261 height 36
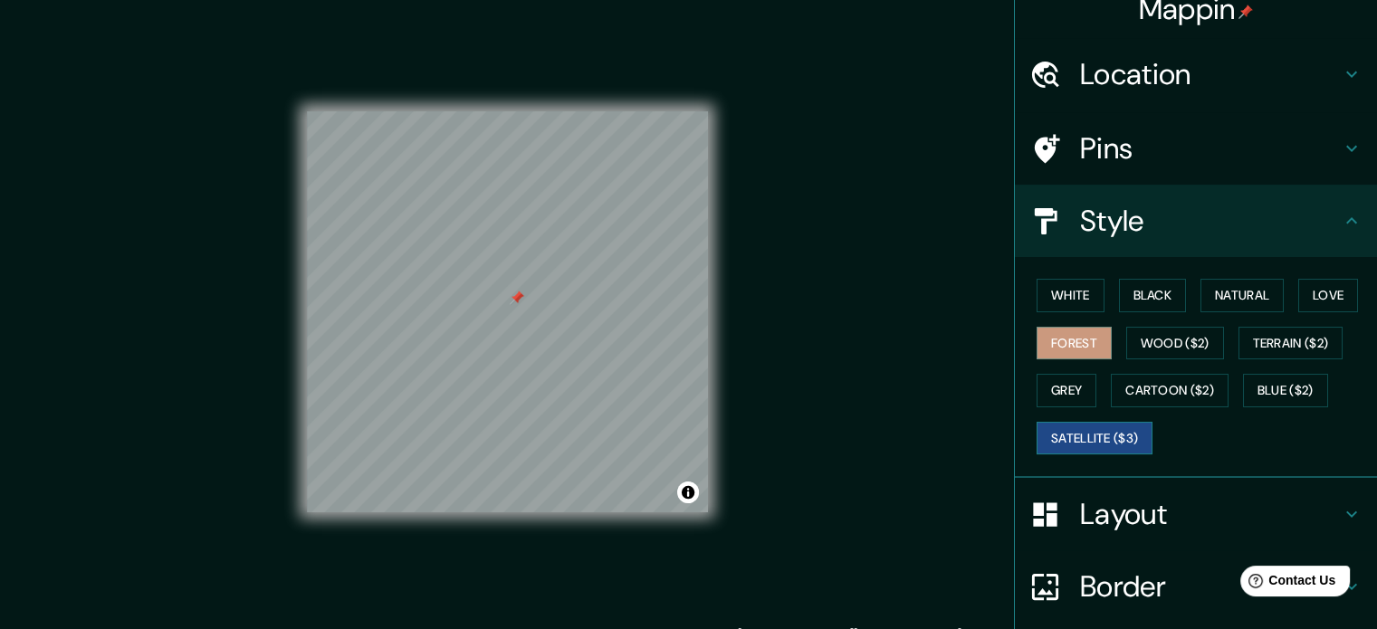
click at [1090, 439] on button "Satellite ($3)" at bounding box center [1095, 439] width 116 height 34
click at [1243, 392] on button "Blue ($2)" at bounding box center [1285, 391] width 85 height 34
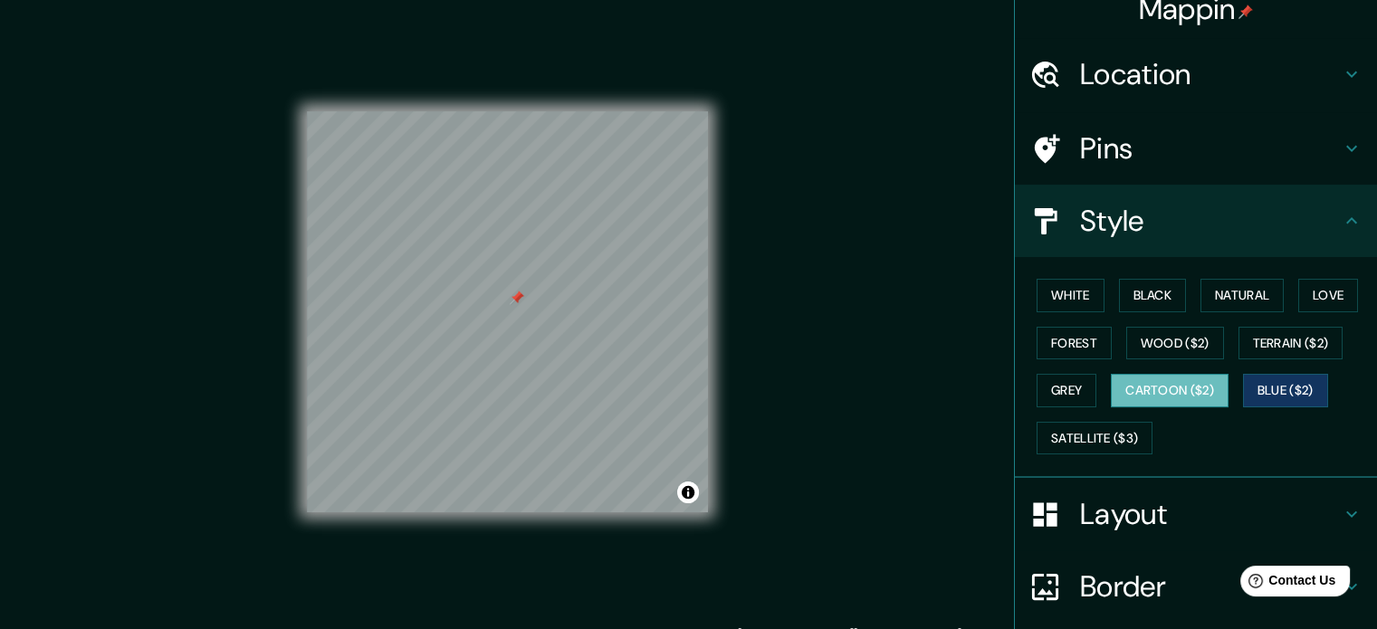
click at [1141, 393] on button "Cartoon ($2)" at bounding box center [1170, 391] width 118 height 34
click at [1078, 379] on button "Grey" at bounding box center [1067, 391] width 60 height 34
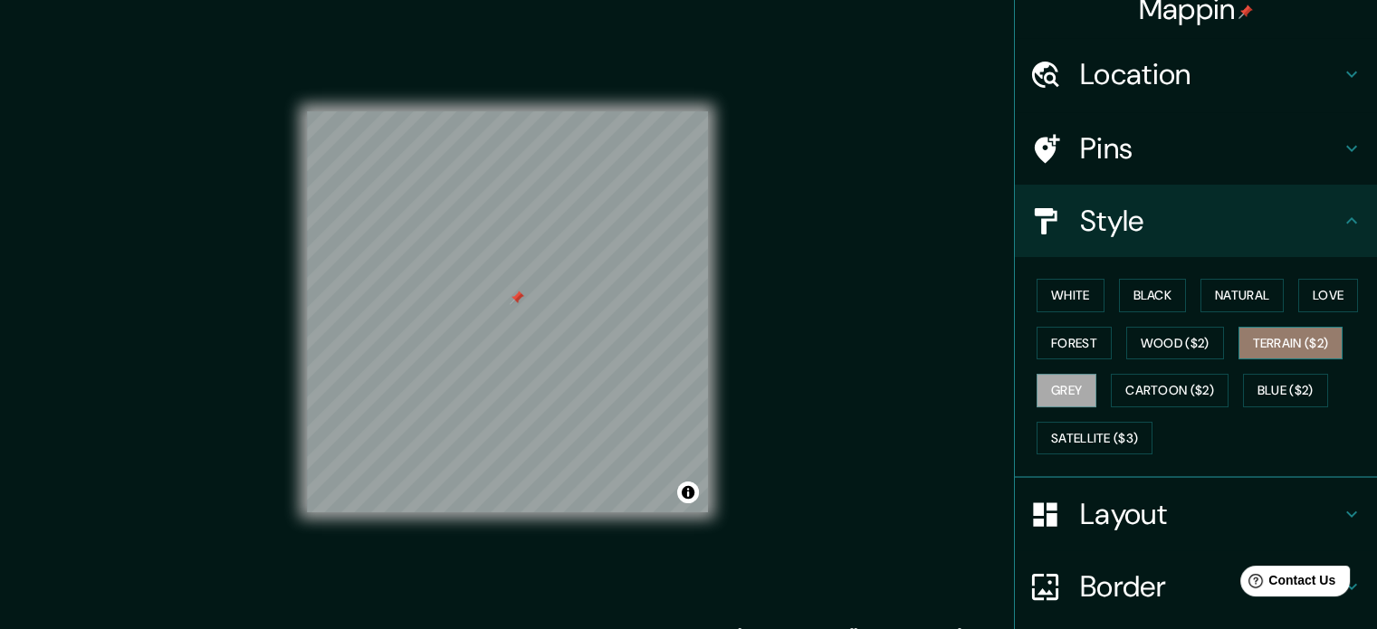
click at [1308, 334] on button "Terrain ($2)" at bounding box center [1291, 344] width 105 height 34
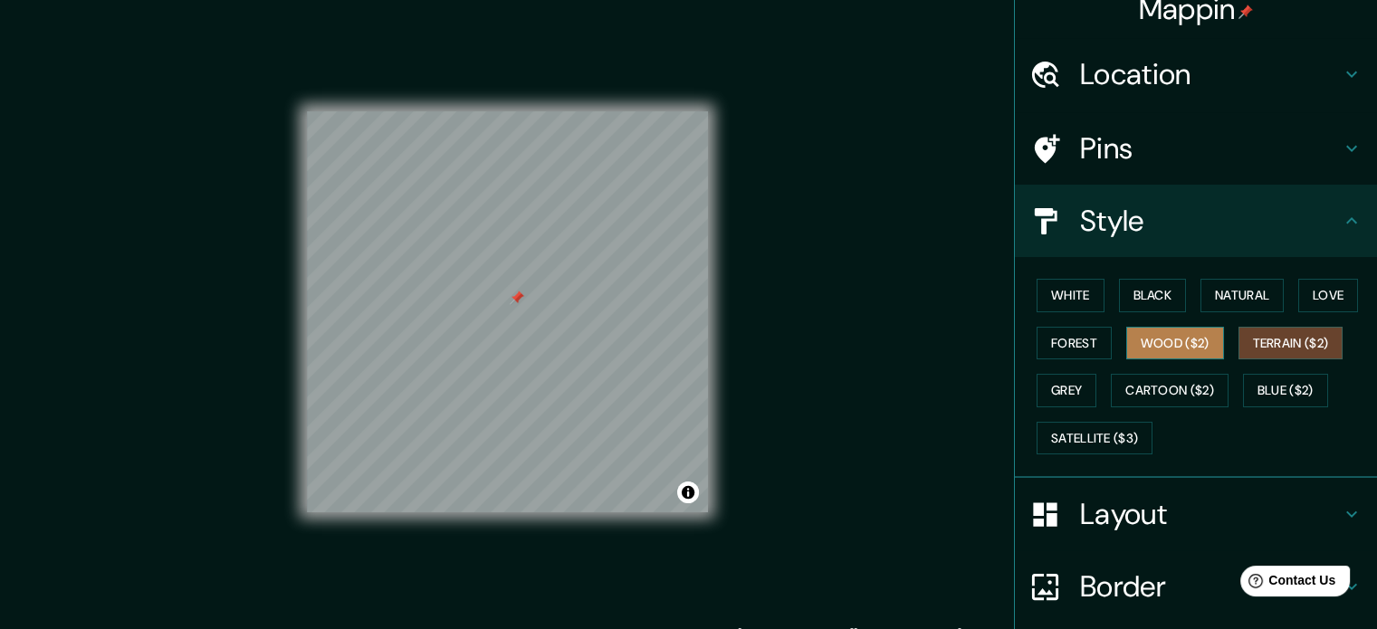
click at [1168, 339] on button "Wood ($2)" at bounding box center [1175, 344] width 98 height 34
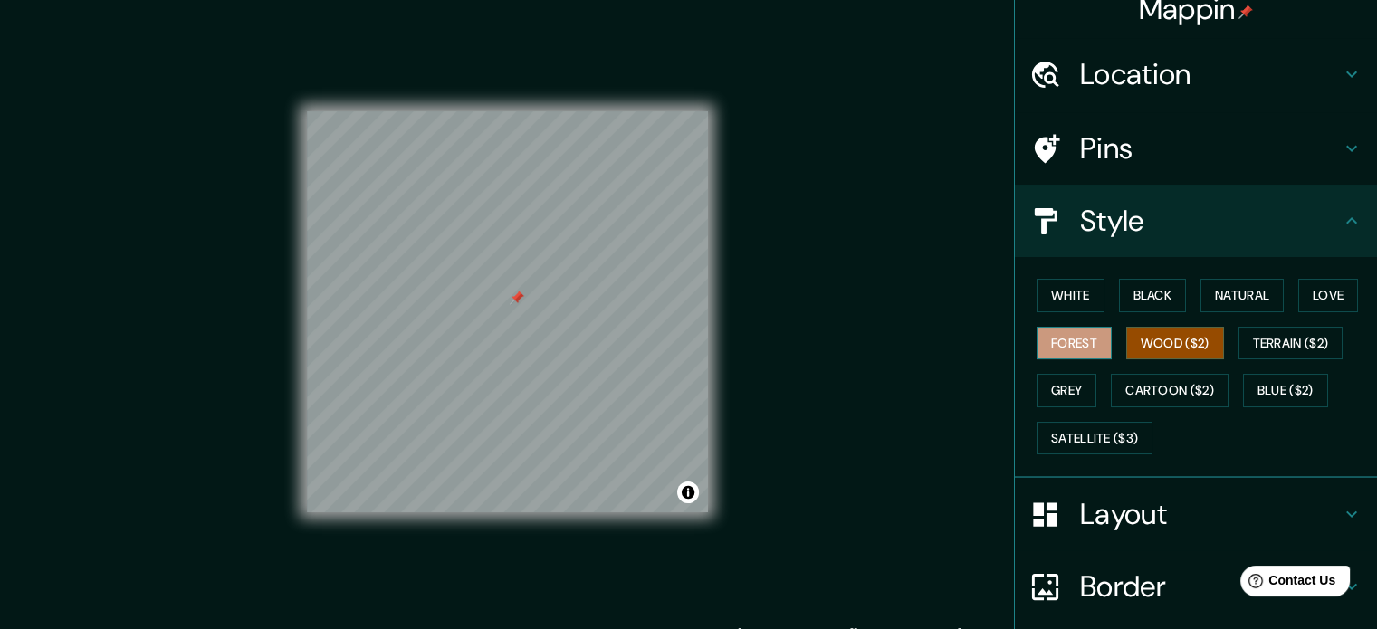
click at [1069, 350] on button "Forest" at bounding box center [1074, 344] width 75 height 34
click at [1316, 301] on button "Love" at bounding box center [1329, 296] width 60 height 34
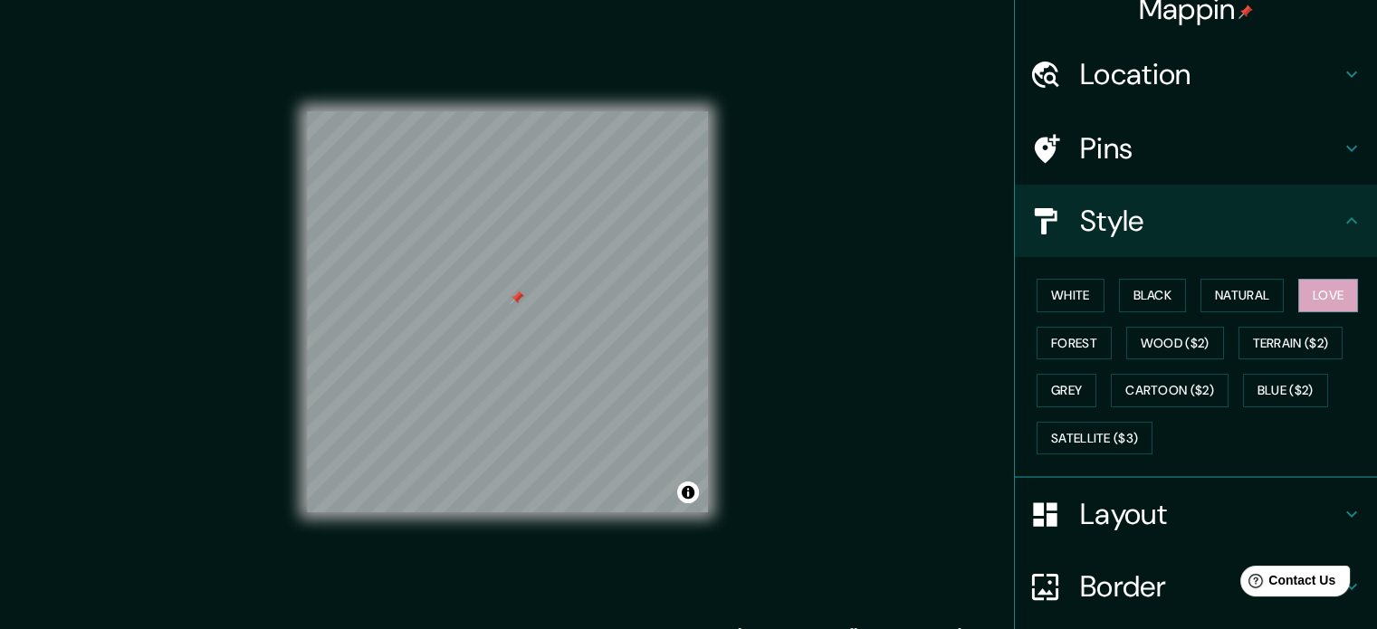
click at [1276, 295] on div "White Black Natural Love Forest Wood ($2) Terrain ($2) Grey Cartoon ($2) Blue (…" at bounding box center [1204, 367] width 348 height 190
click at [1268, 292] on button "Natural" at bounding box center [1242, 296] width 83 height 34
click at [1136, 286] on button "Black" at bounding box center [1153, 296] width 68 height 34
click at [1065, 292] on button "White" at bounding box center [1071, 296] width 68 height 34
click at [1232, 292] on button "Natural" at bounding box center [1242, 296] width 83 height 34
